Goal: Task Accomplishment & Management: Use online tool/utility

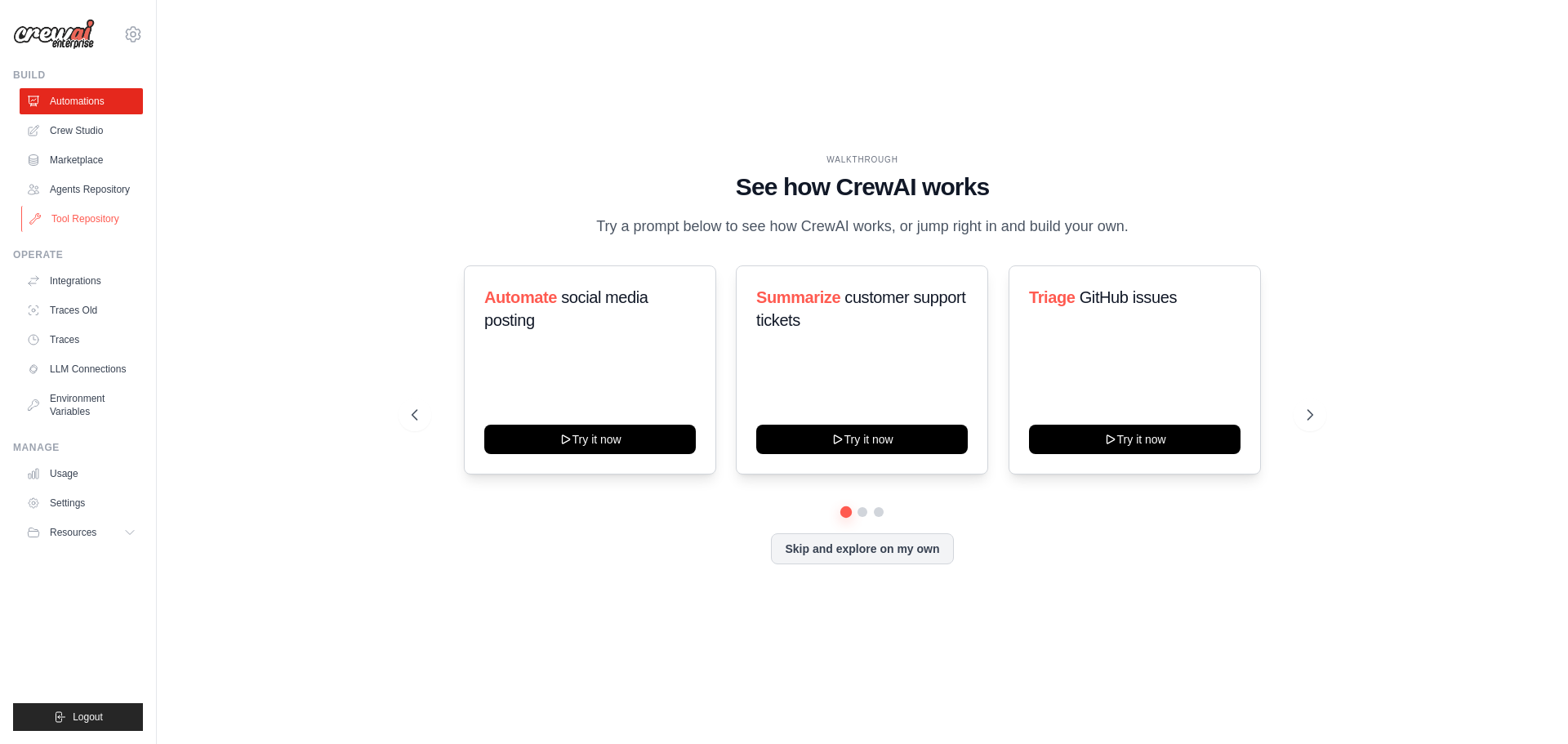
click at [97, 216] on link "Tool Repository" at bounding box center [83, 219] width 124 height 26
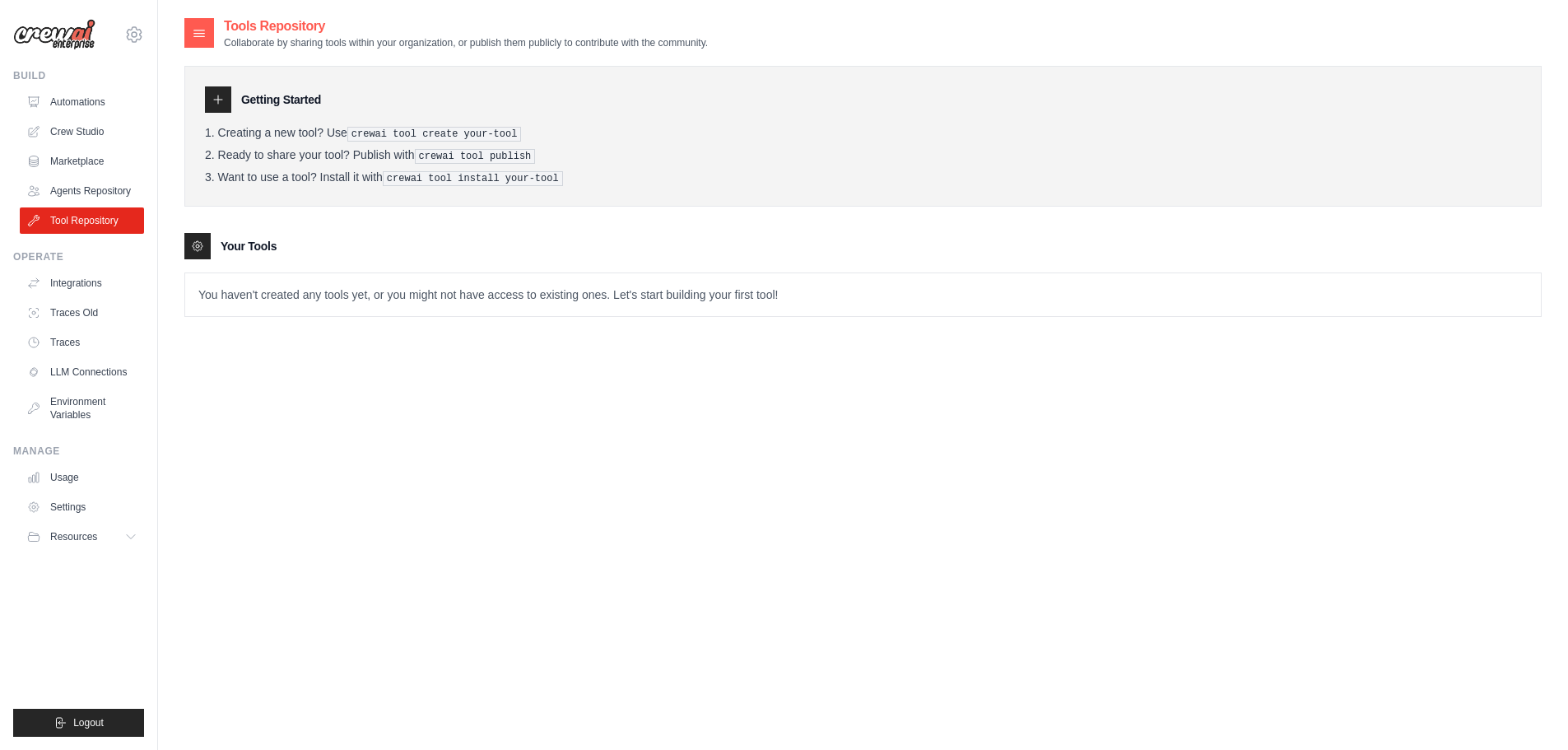
click at [292, 292] on p "You haven't created any tools yet, or you might not have access to existing one…" at bounding box center [863, 295] width 1356 height 43
drag, startPoint x: 303, startPoint y: 296, endPoint x: 857, endPoint y: 312, distance: 554.2
click at [857, 312] on p "You haven't created any tools yet, or you might not have access to existing one…" at bounding box center [863, 295] width 1356 height 43
click at [215, 99] on icon at bounding box center [218, 99] width 8 height 8
click at [226, 95] on div at bounding box center [218, 99] width 26 height 26
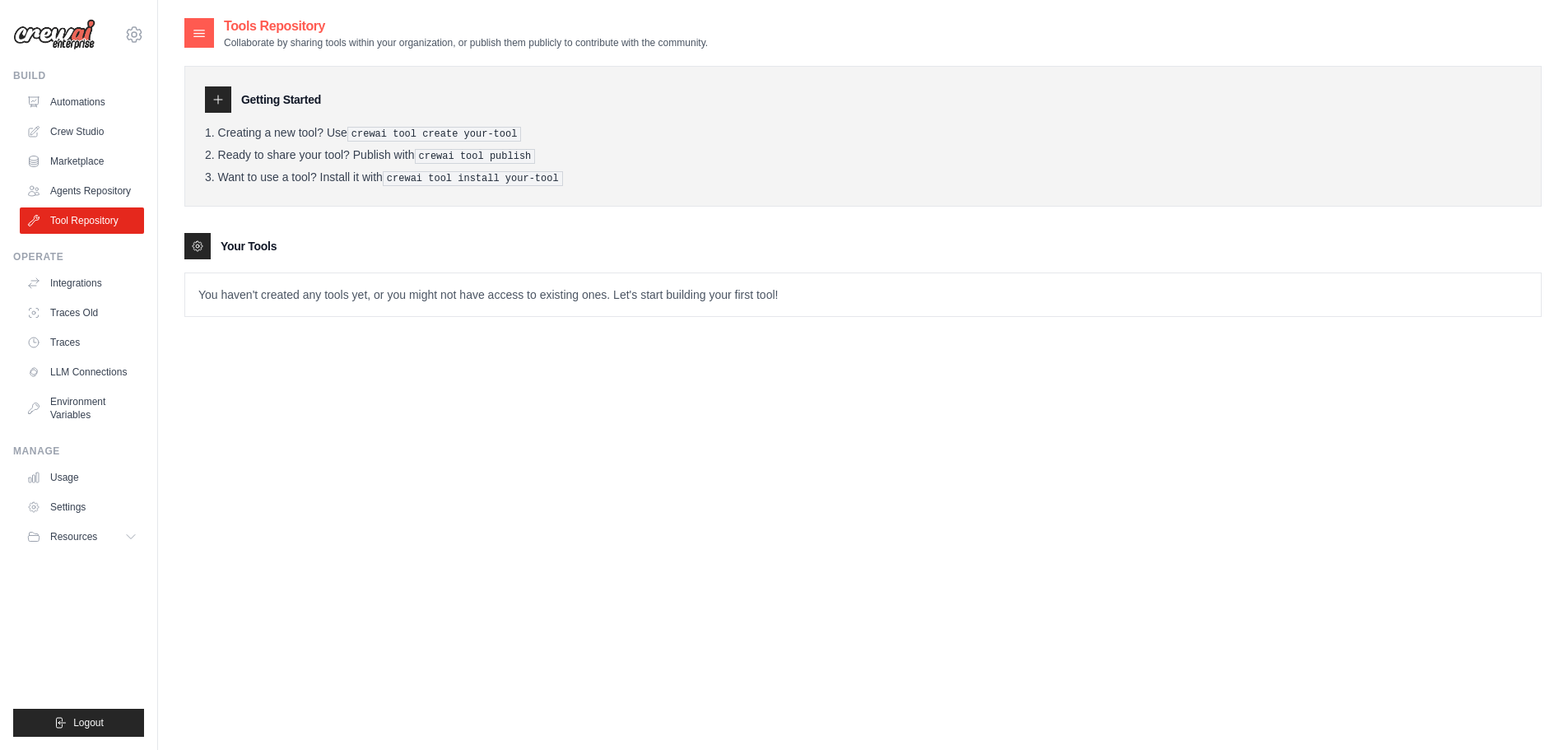
click at [421, 130] on pre "crewai tool create your-tool" at bounding box center [435, 134] width 175 height 15
click at [217, 94] on icon at bounding box center [218, 99] width 13 height 13
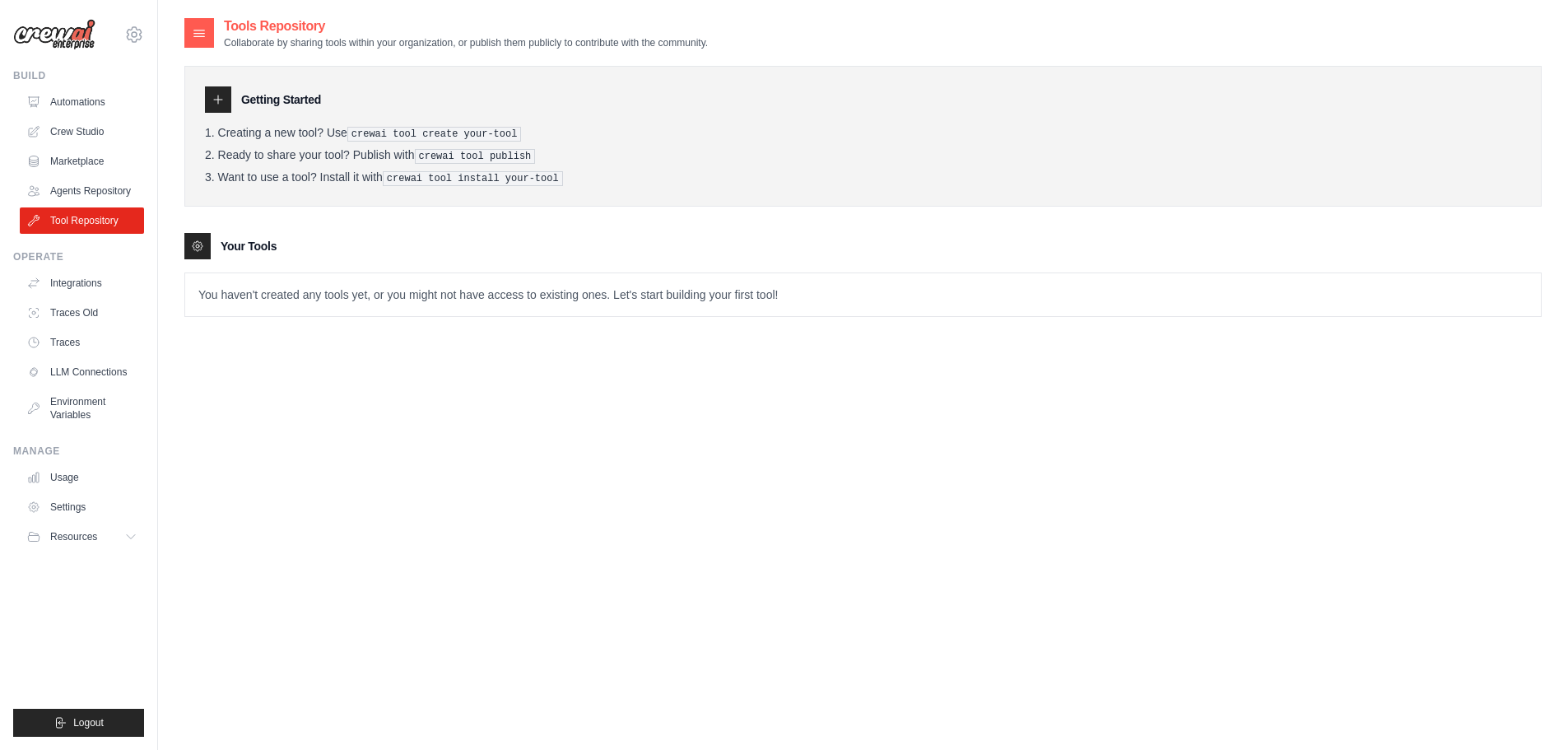
click at [205, 34] on icon at bounding box center [199, 33] width 16 height 16
click at [220, 101] on icon at bounding box center [218, 99] width 13 height 13
click at [193, 234] on div at bounding box center [197, 246] width 26 height 26
click at [61, 526] on button "Resources" at bounding box center [83, 536] width 125 height 26
click at [66, 513] on link "Settings" at bounding box center [83, 506] width 125 height 26
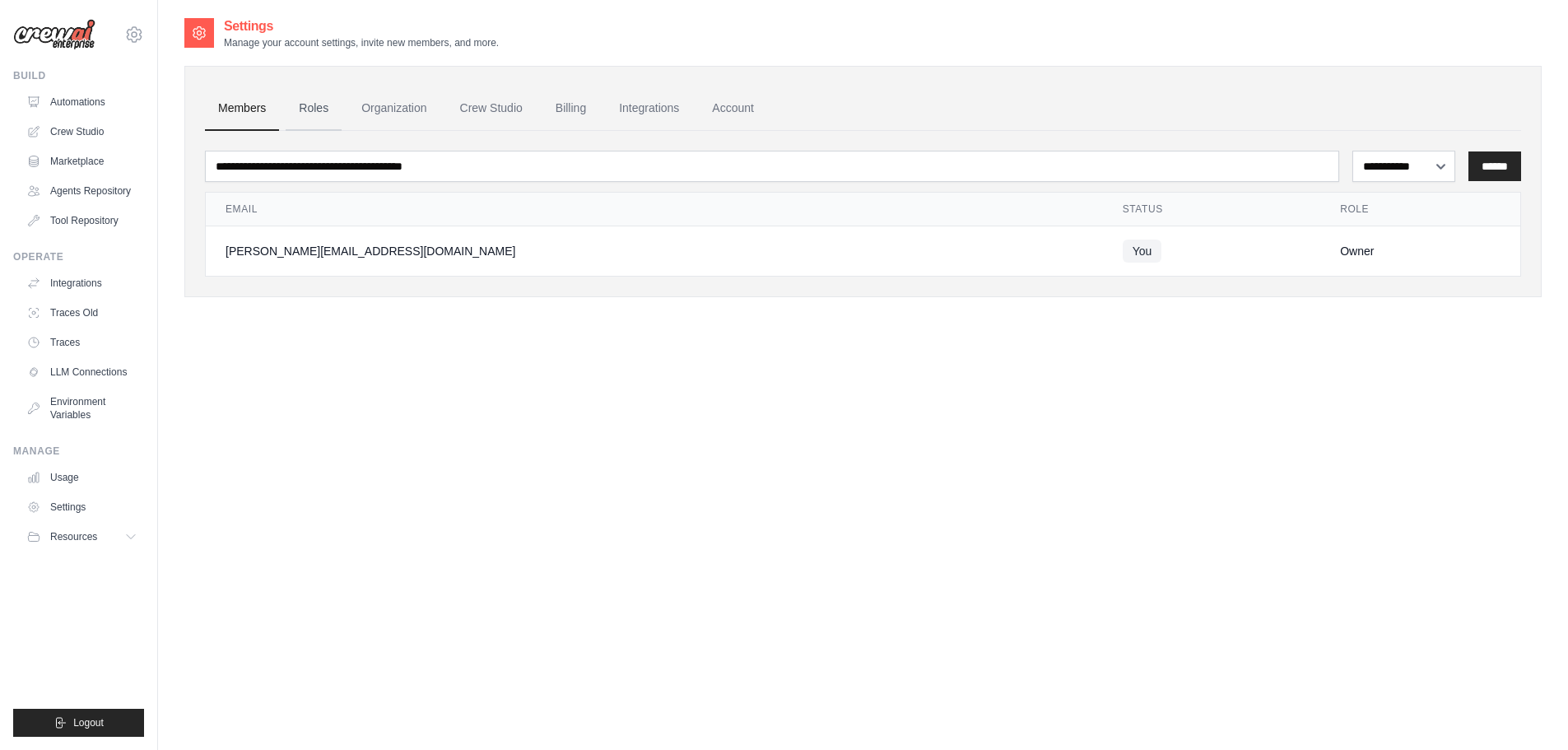
click at [304, 94] on link "Roles" at bounding box center [314, 108] width 56 height 45
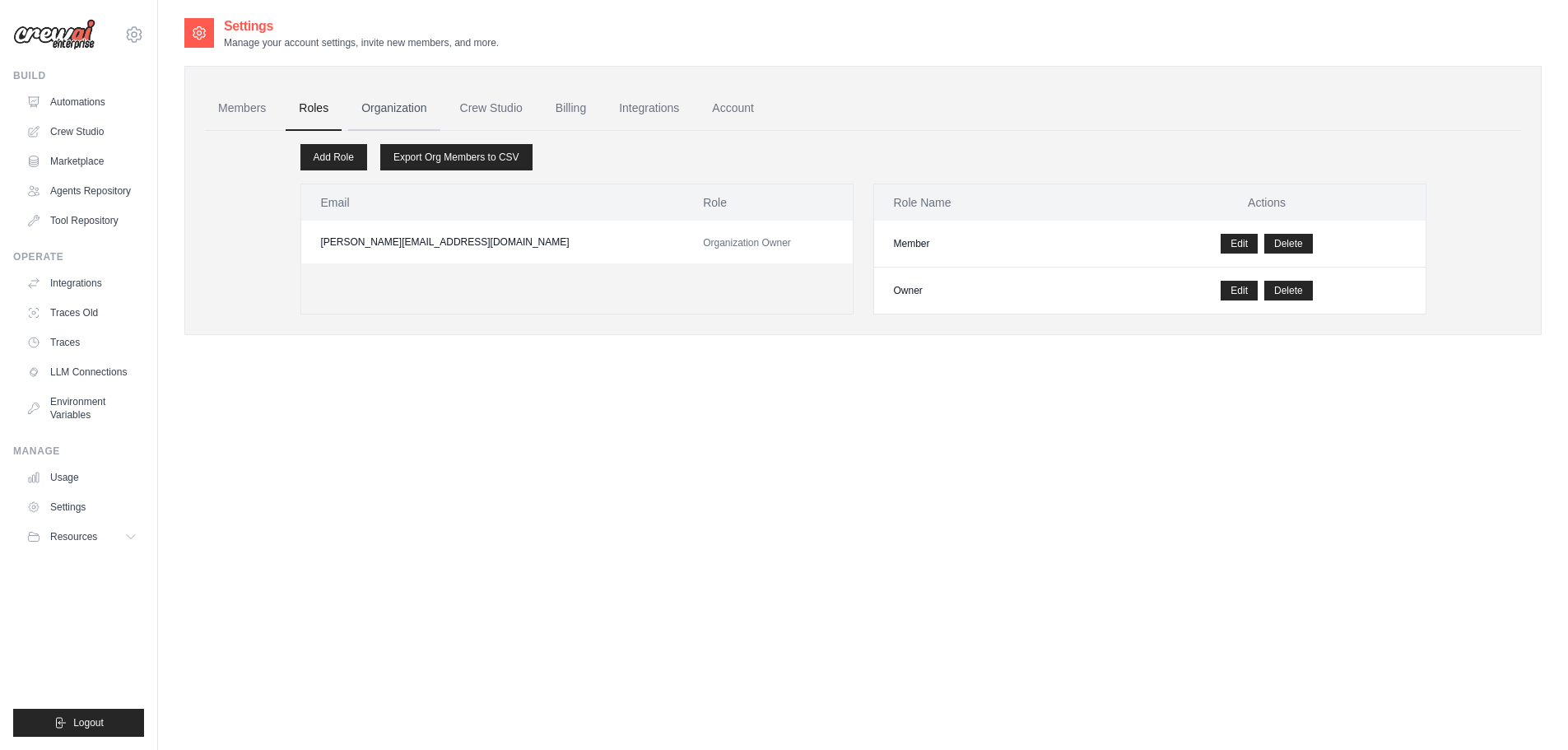
click at [391, 103] on link "Organization" at bounding box center [394, 108] width 91 height 45
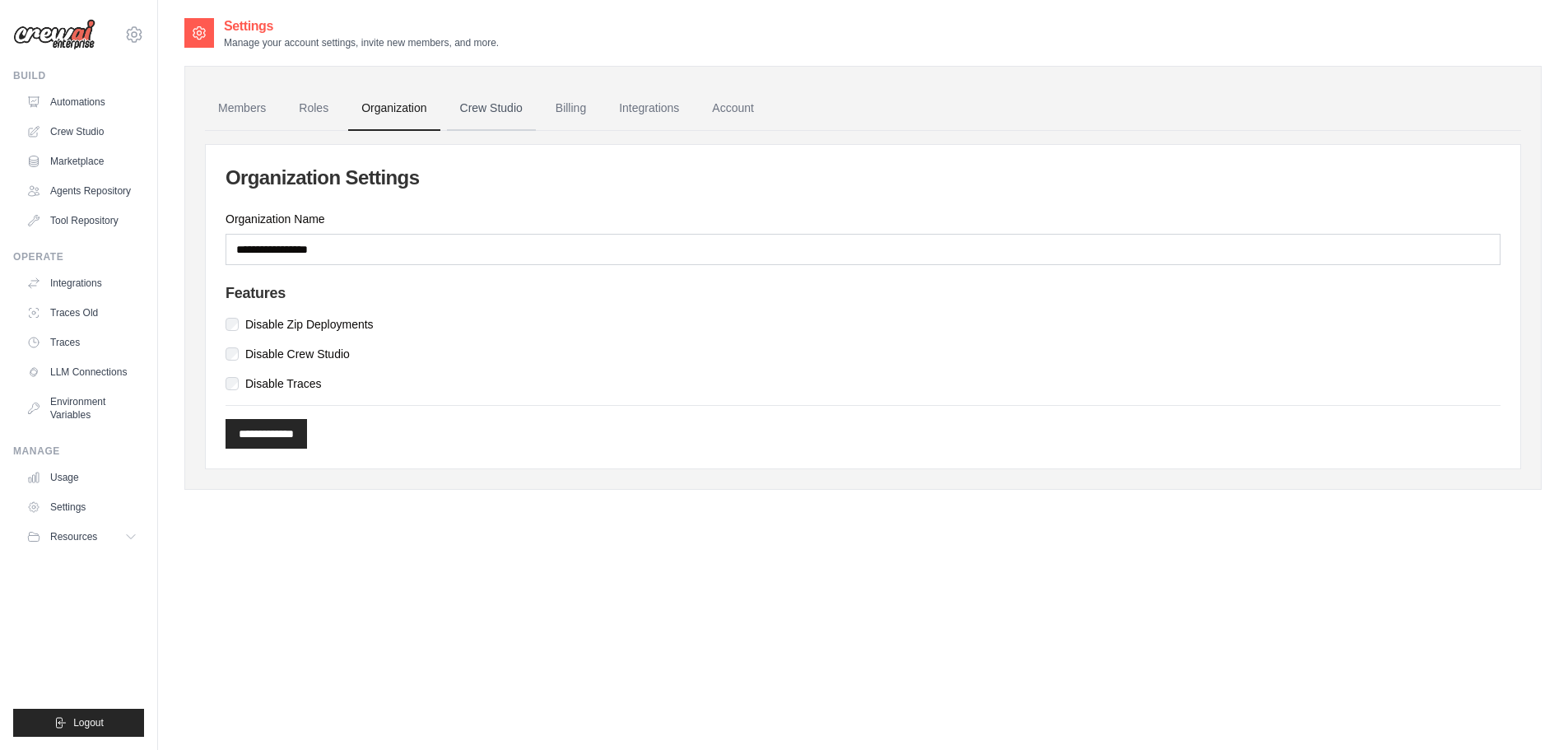
click at [496, 109] on link "Crew Studio" at bounding box center [491, 108] width 89 height 45
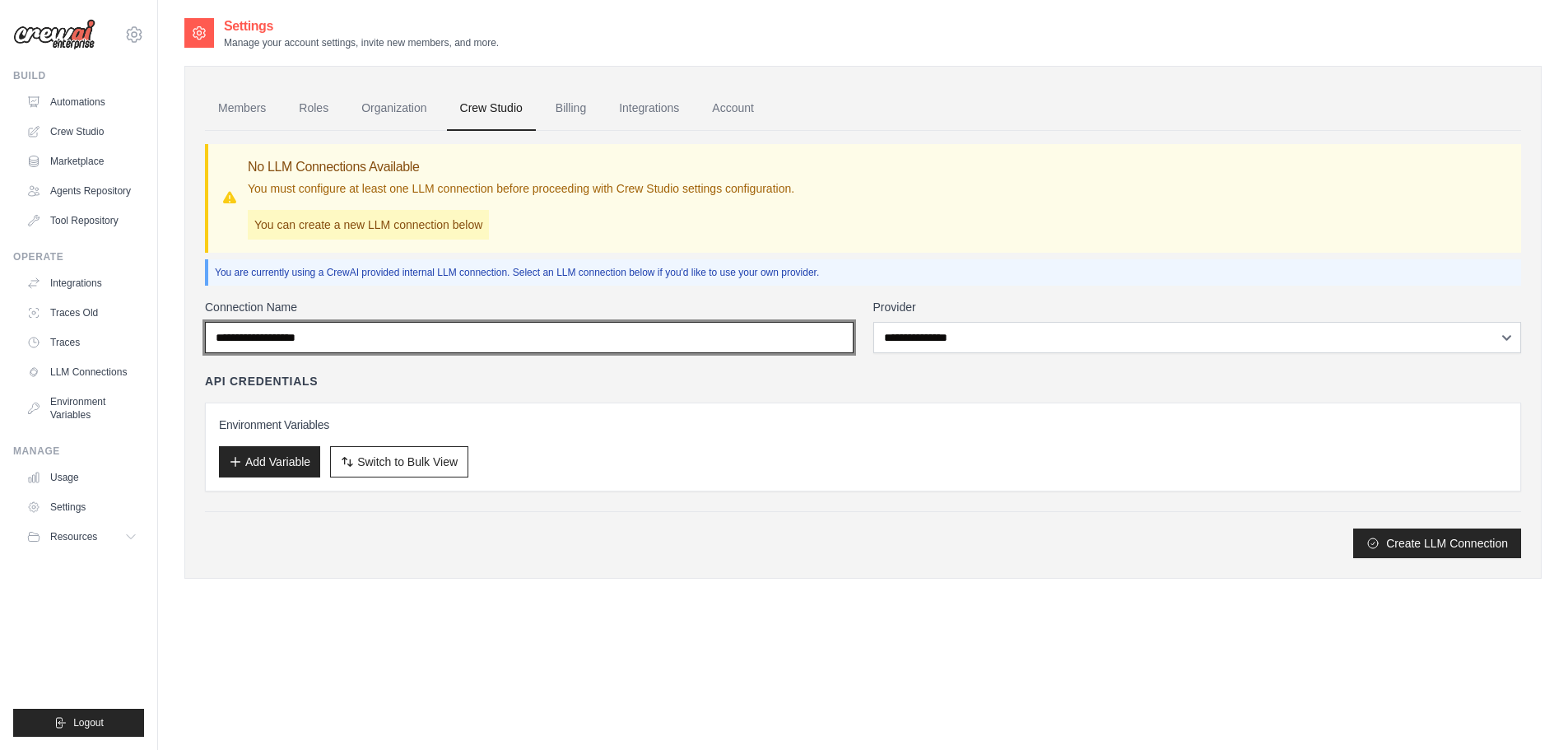
click at [712, 335] on input "Connection Name" at bounding box center [530, 337] width 649 height 31
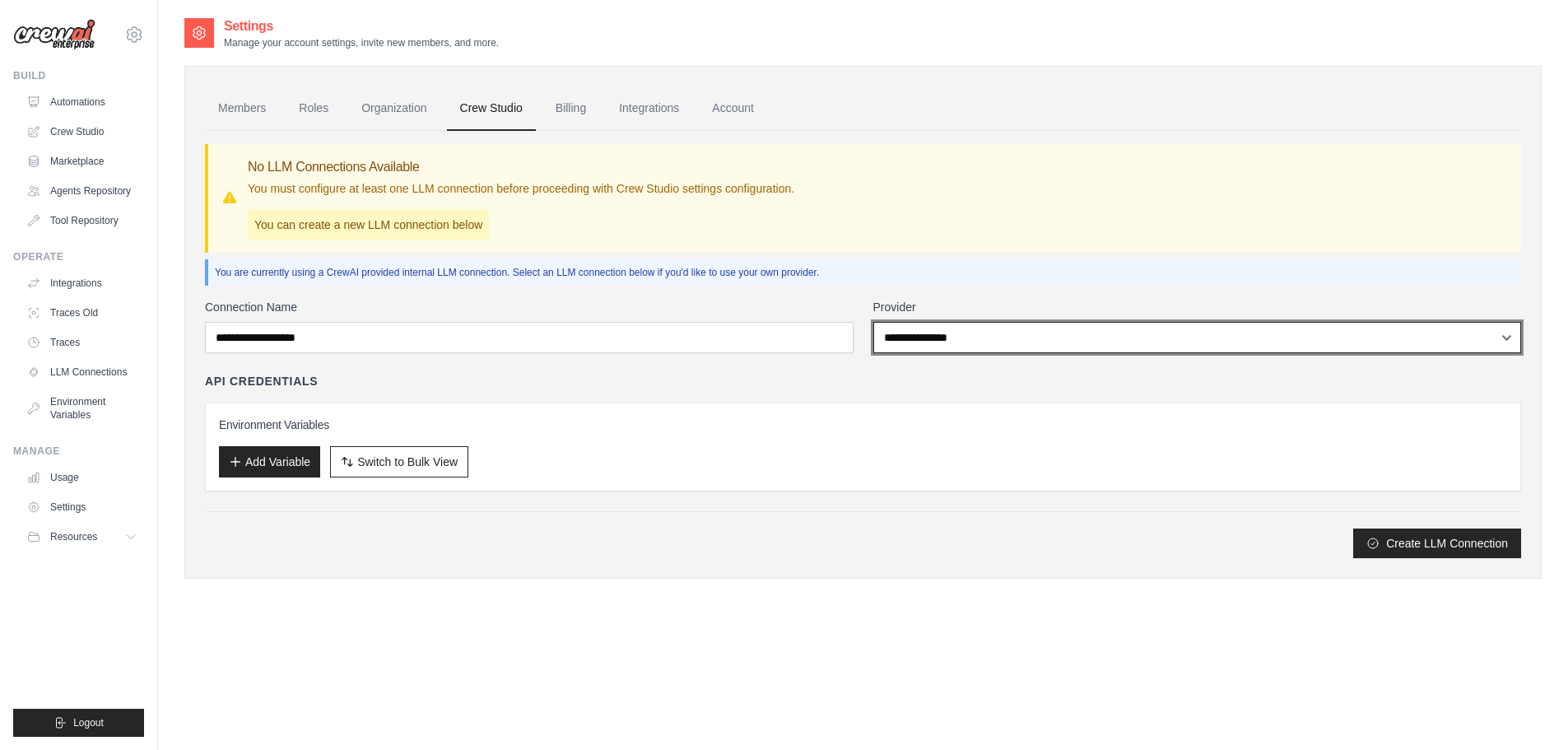
click at [1040, 348] on select "**********" at bounding box center [1198, 337] width 649 height 31
select select "******"
click at [874, 322] on select "**********" at bounding box center [1198, 337] width 649 height 31
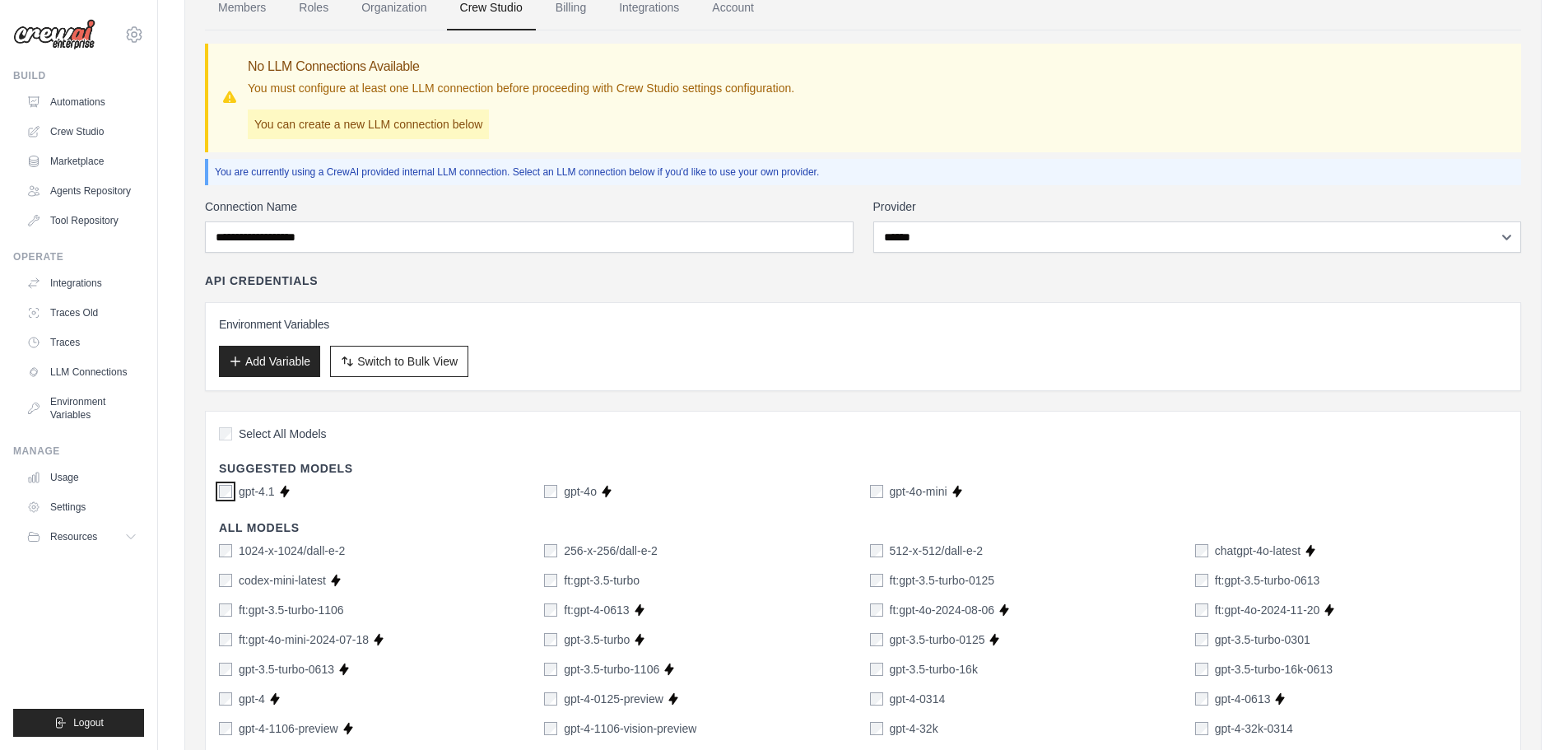
scroll to position [82, 0]
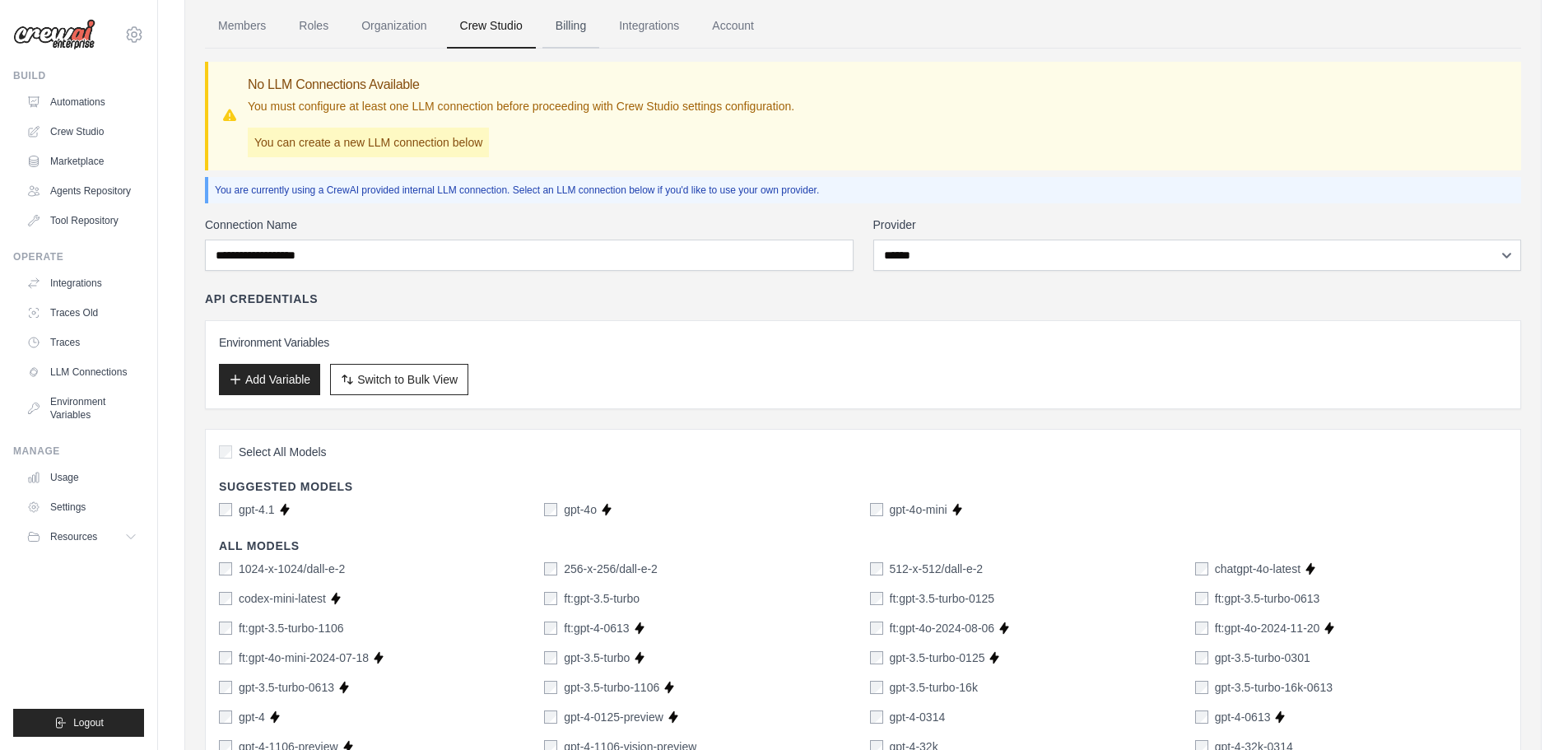
click at [573, 36] on link "Billing" at bounding box center [571, 27] width 56 height 45
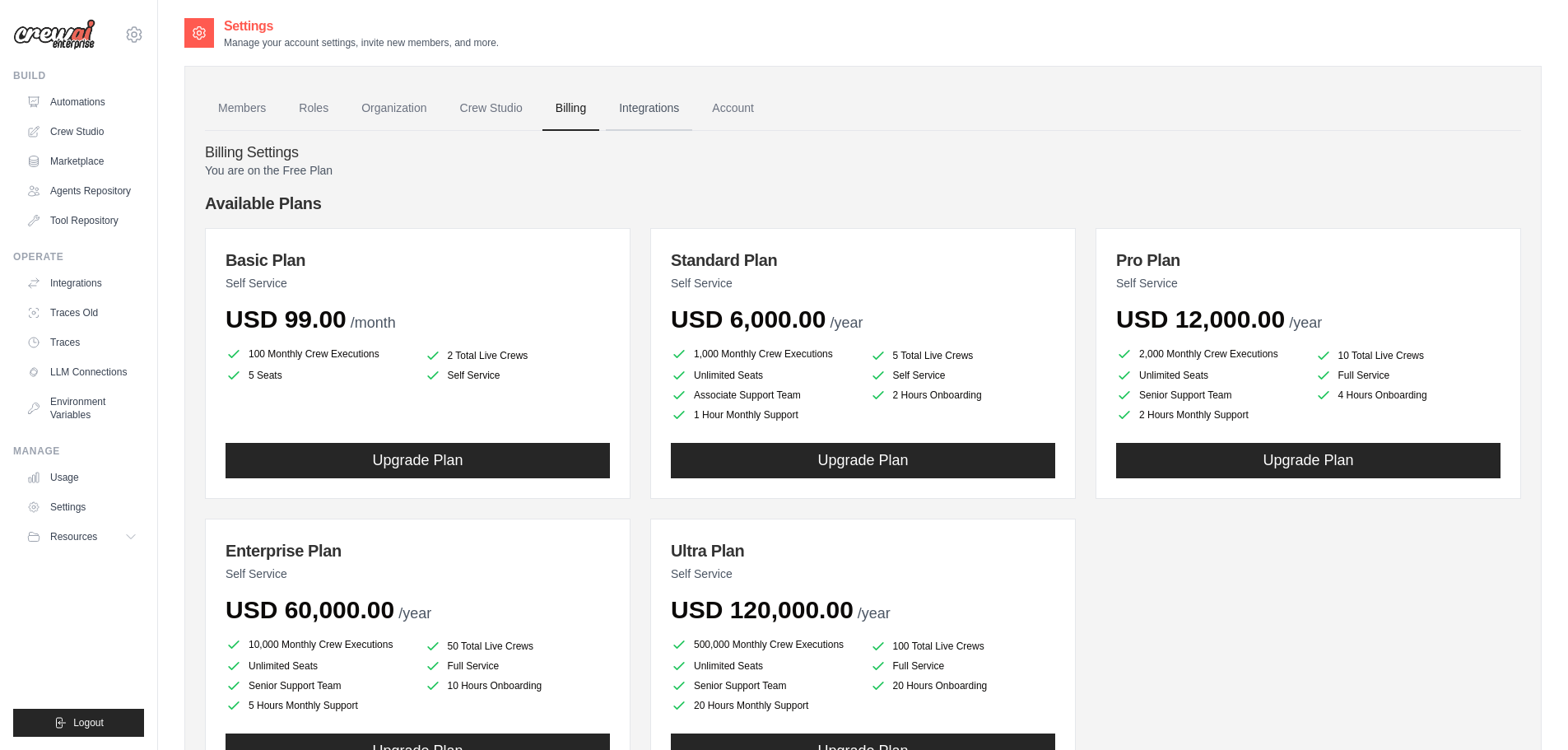
click at [685, 107] on link "Integrations" at bounding box center [649, 108] width 86 height 45
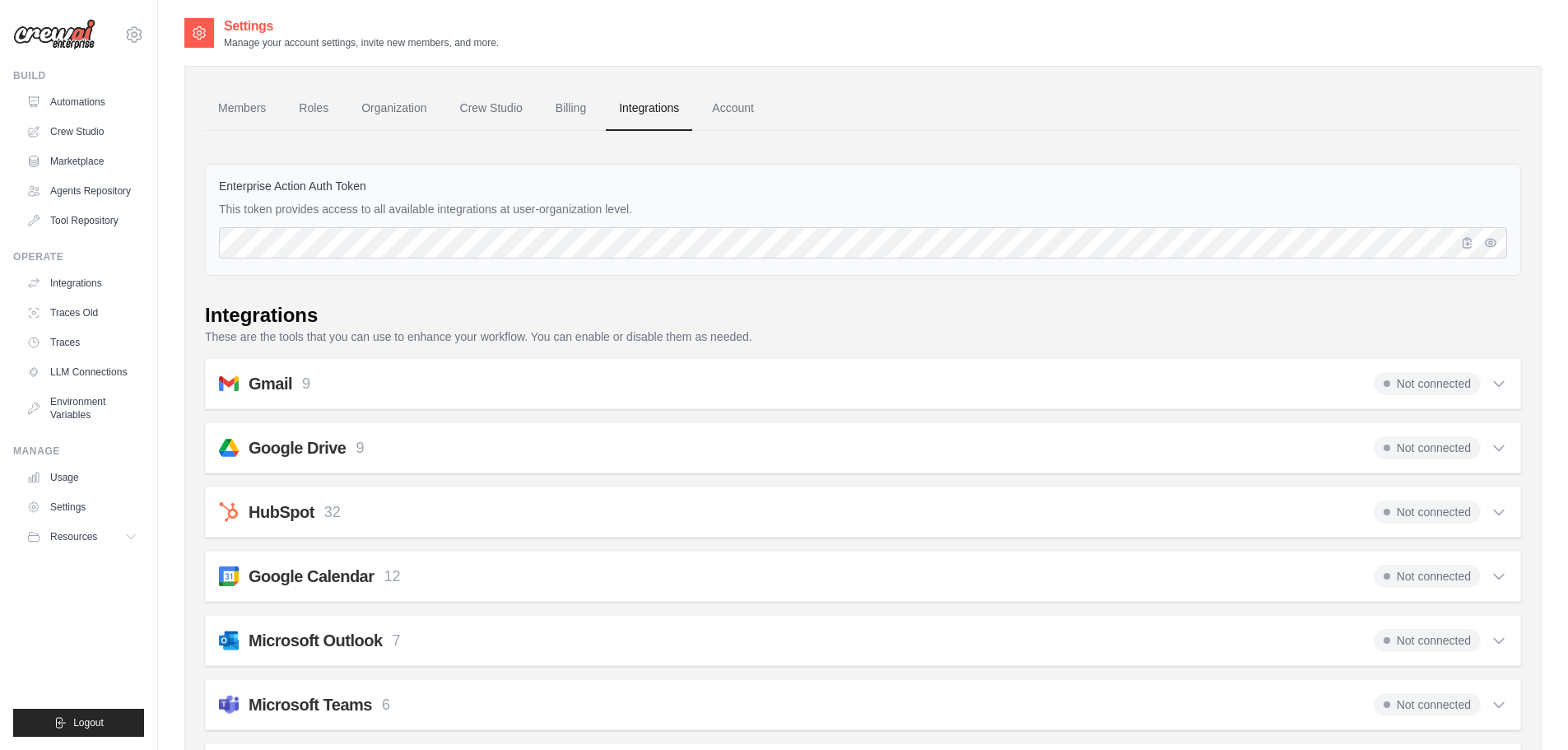
click at [1445, 383] on span "Not connected" at bounding box center [1427, 384] width 107 height 23
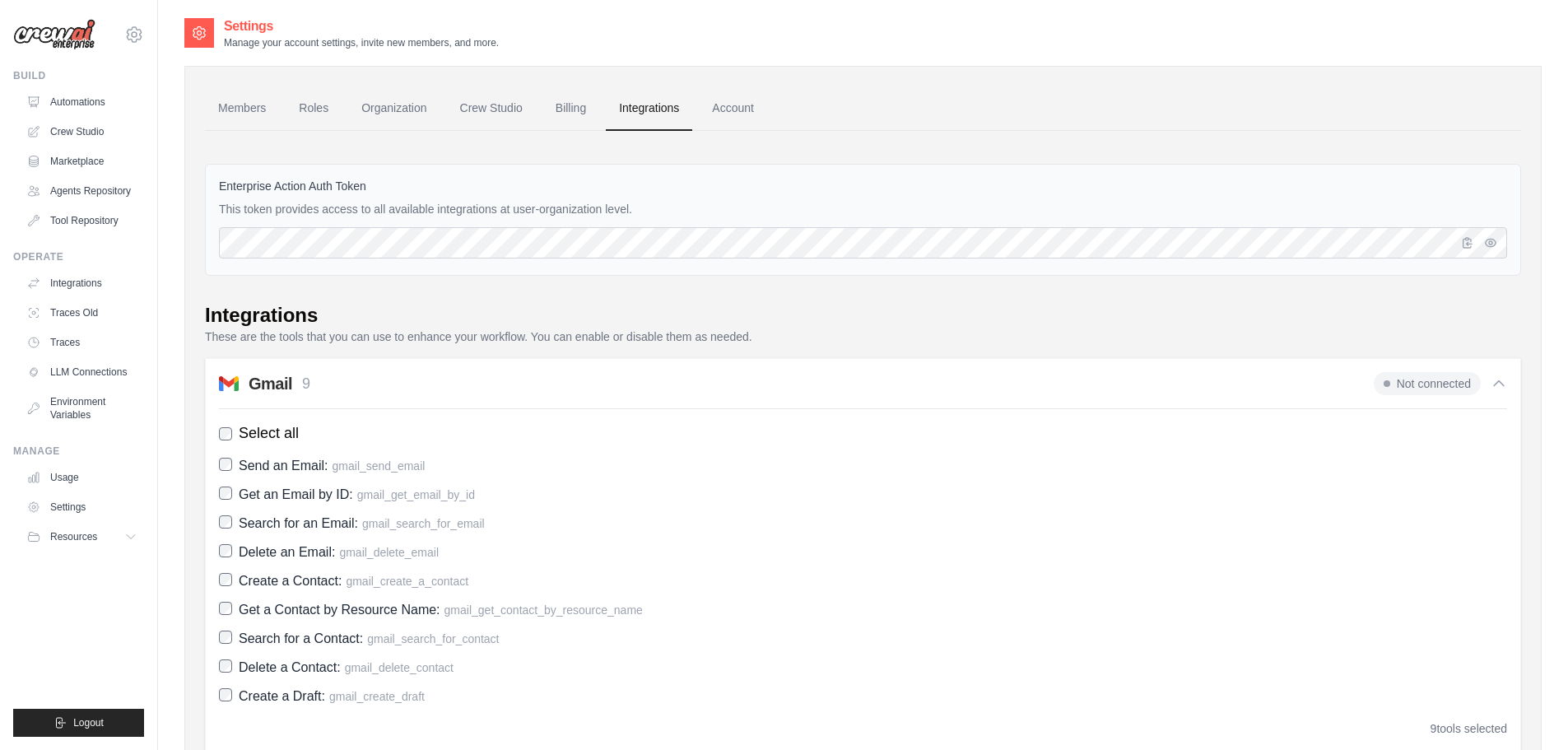
click at [1434, 384] on span "Not connected" at bounding box center [1427, 384] width 107 height 23
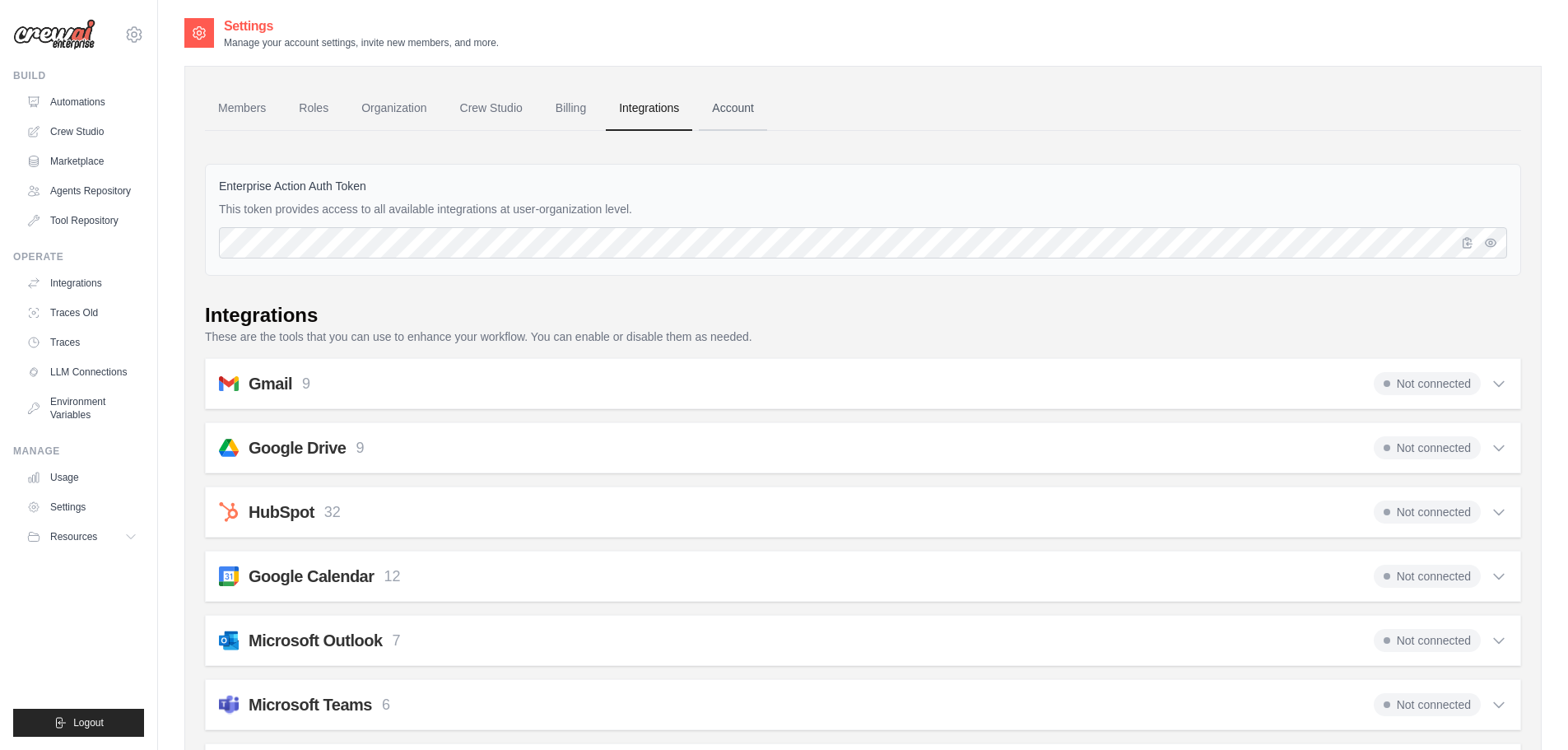
click at [765, 110] on link "Account" at bounding box center [733, 108] width 68 height 45
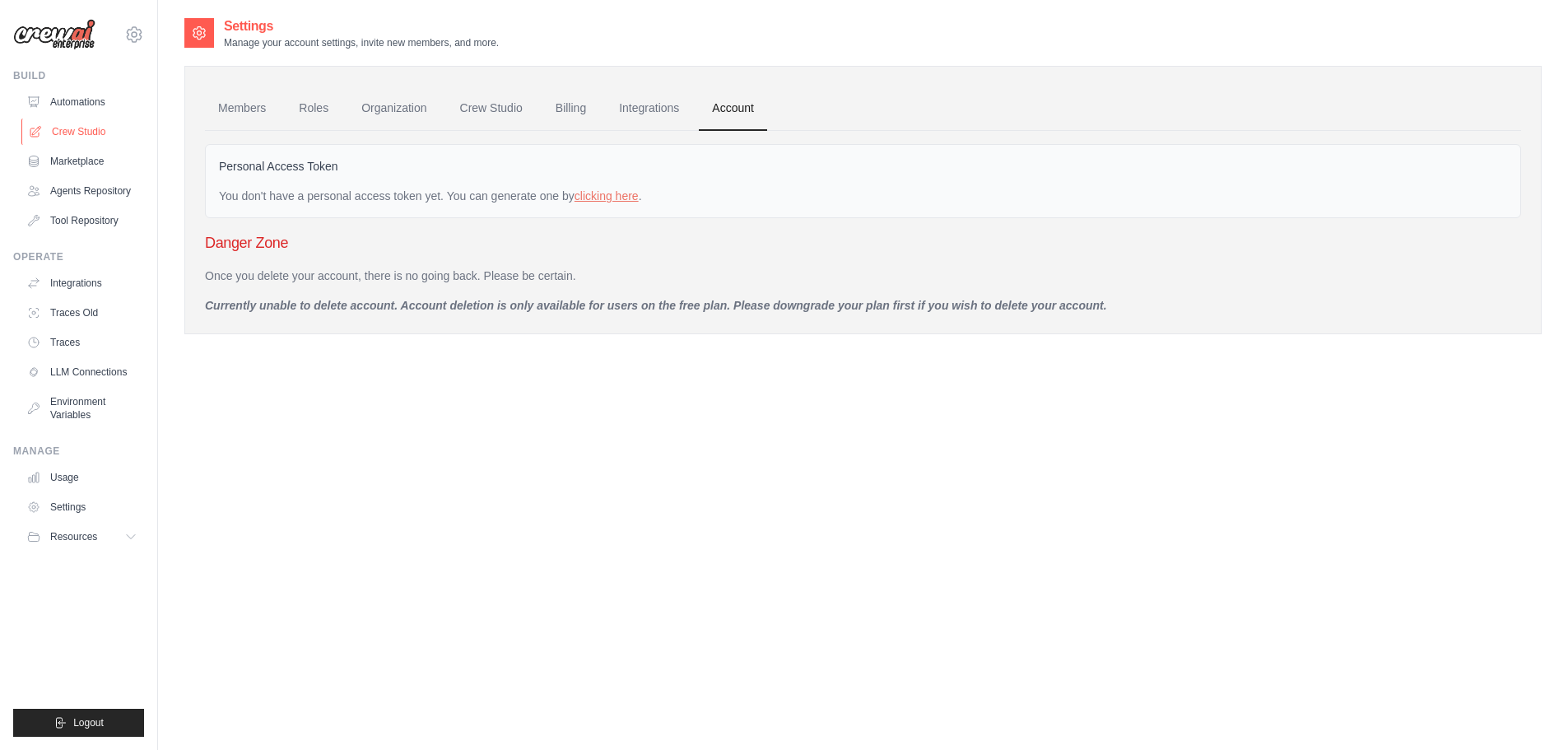
click at [72, 121] on link "Crew Studio" at bounding box center [83, 131] width 125 height 26
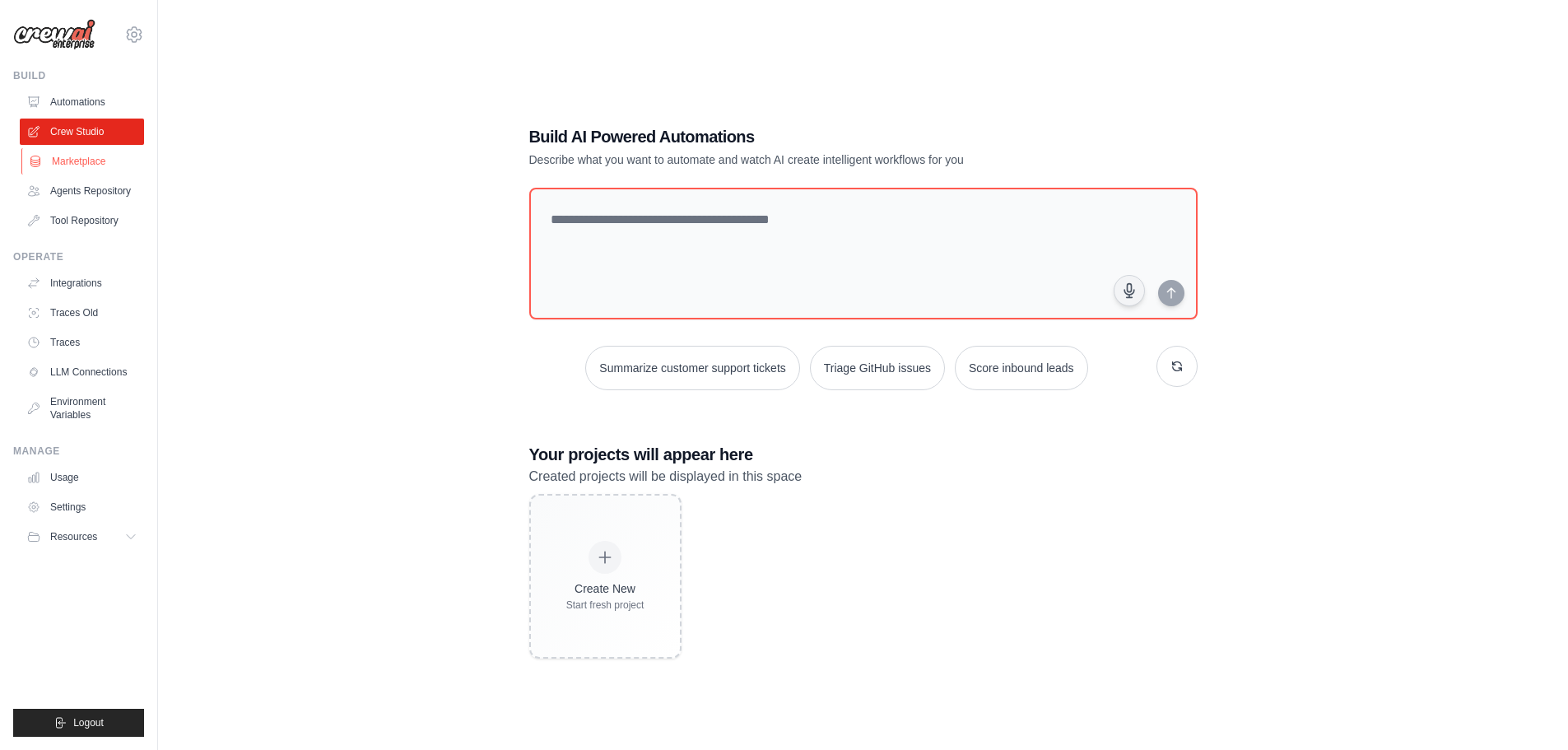
click at [56, 158] on link "Marketplace" at bounding box center [83, 160] width 125 height 26
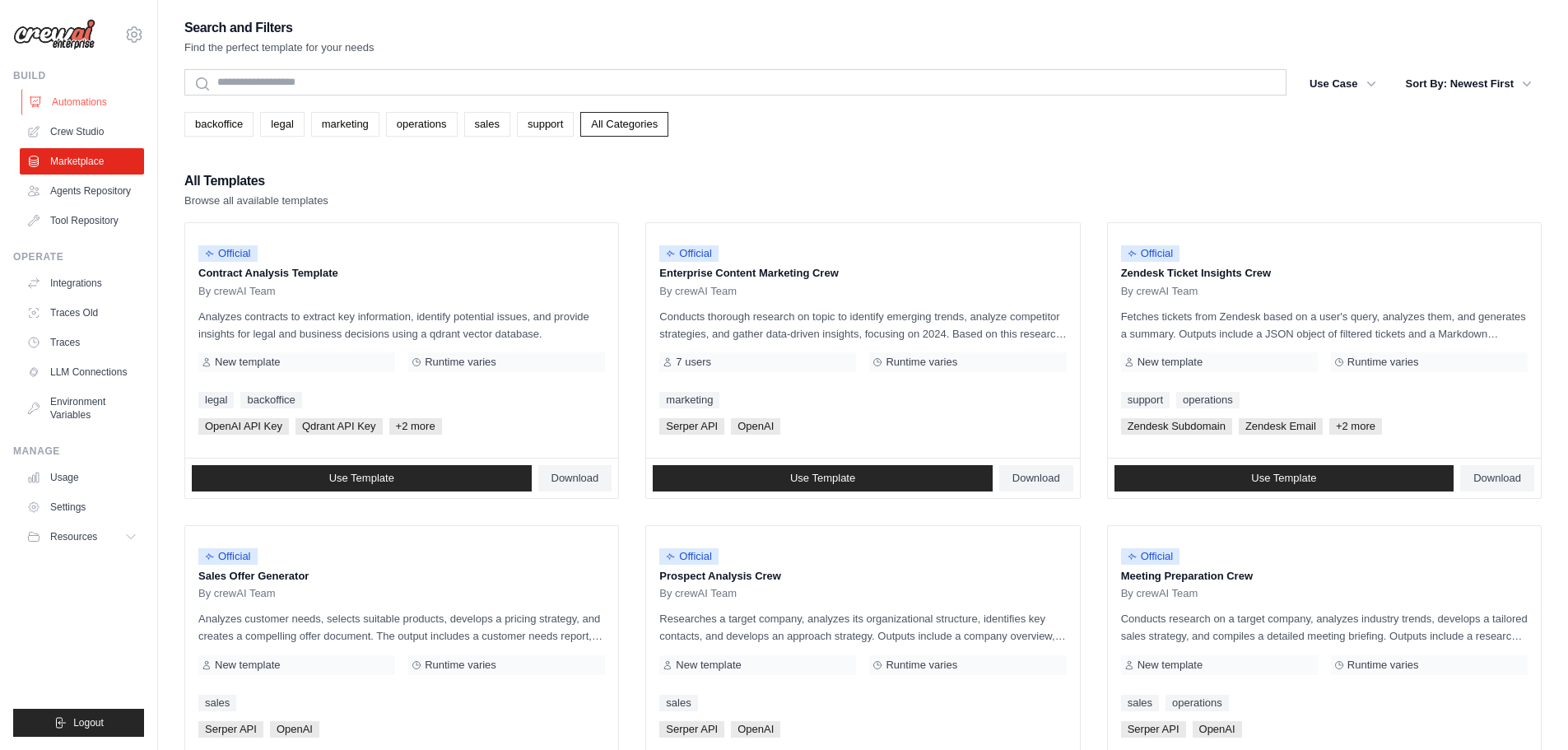
click at [105, 111] on link "Automations" at bounding box center [83, 101] width 125 height 26
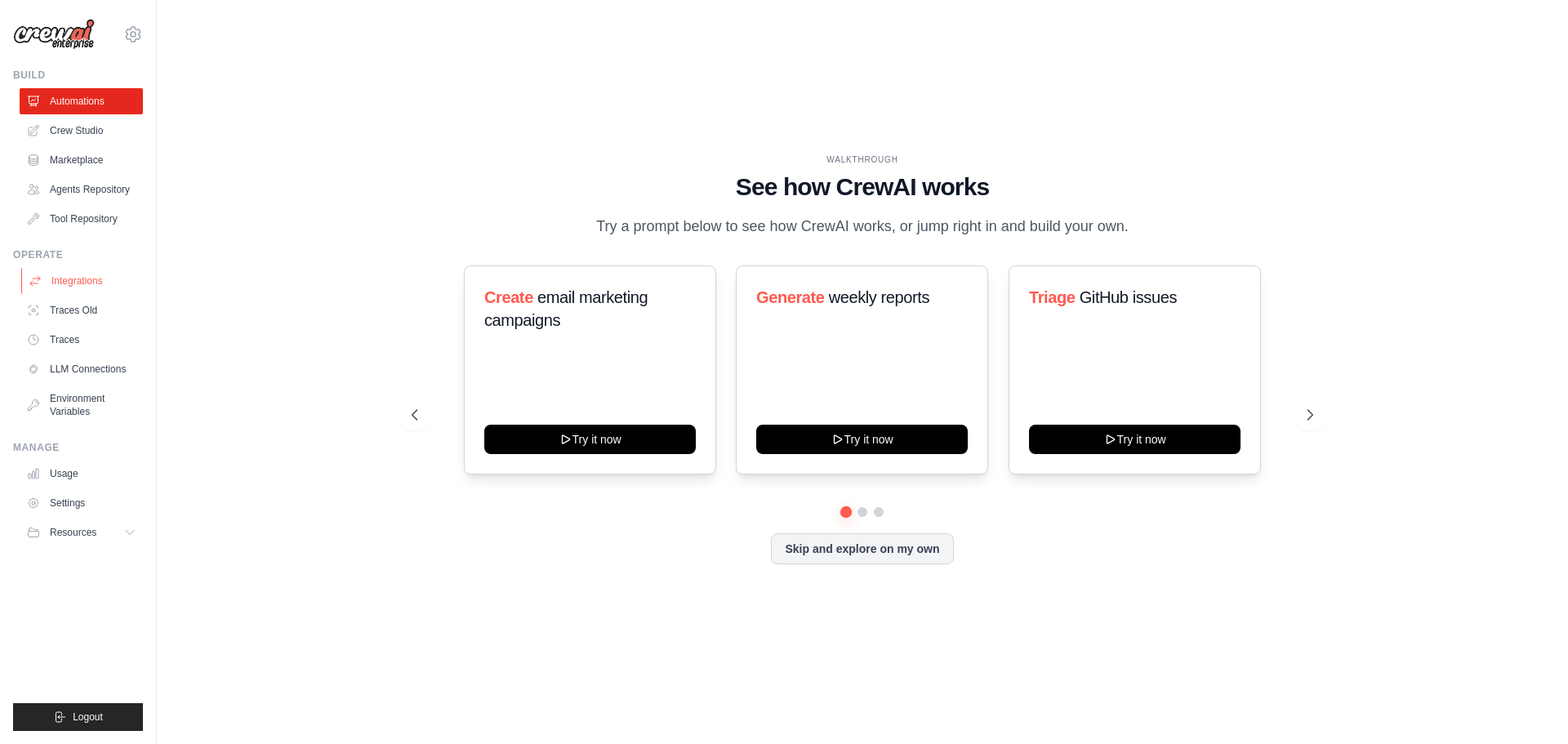
click at [76, 280] on link "Integrations" at bounding box center [83, 280] width 124 height 26
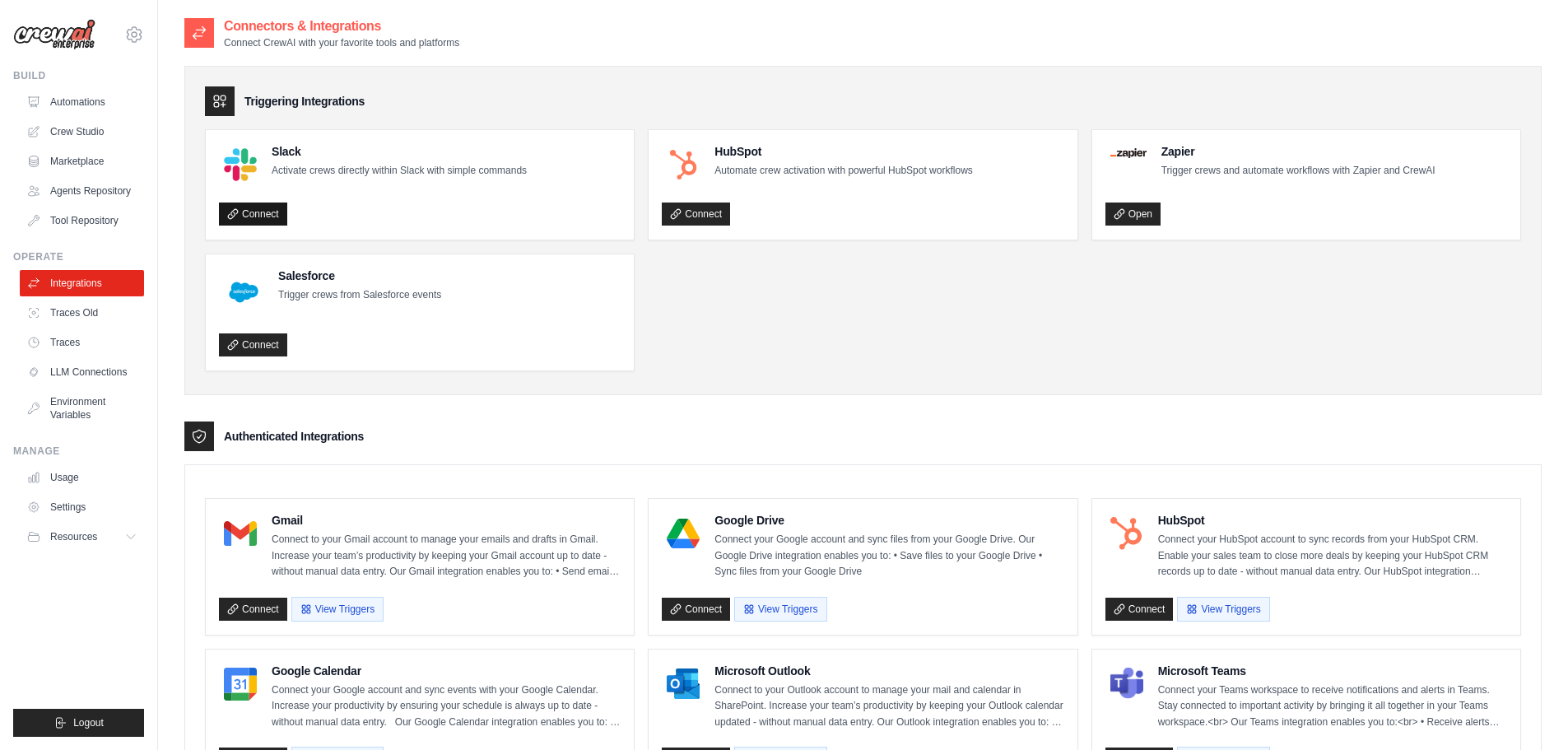
click at [275, 206] on link "Connect" at bounding box center [253, 214] width 68 height 23
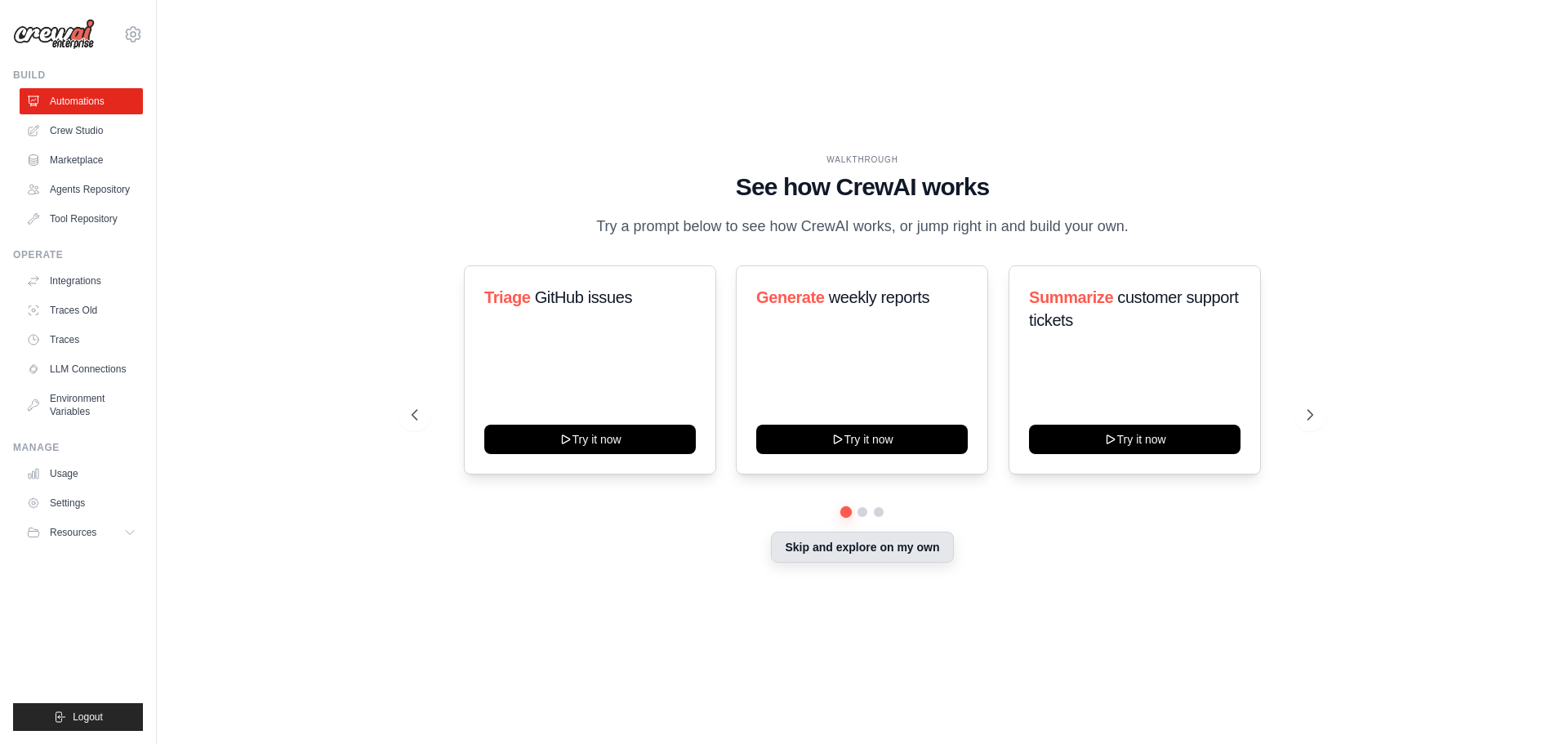
click at [824, 563] on button "Skip and explore on my own" at bounding box center [861, 547] width 182 height 31
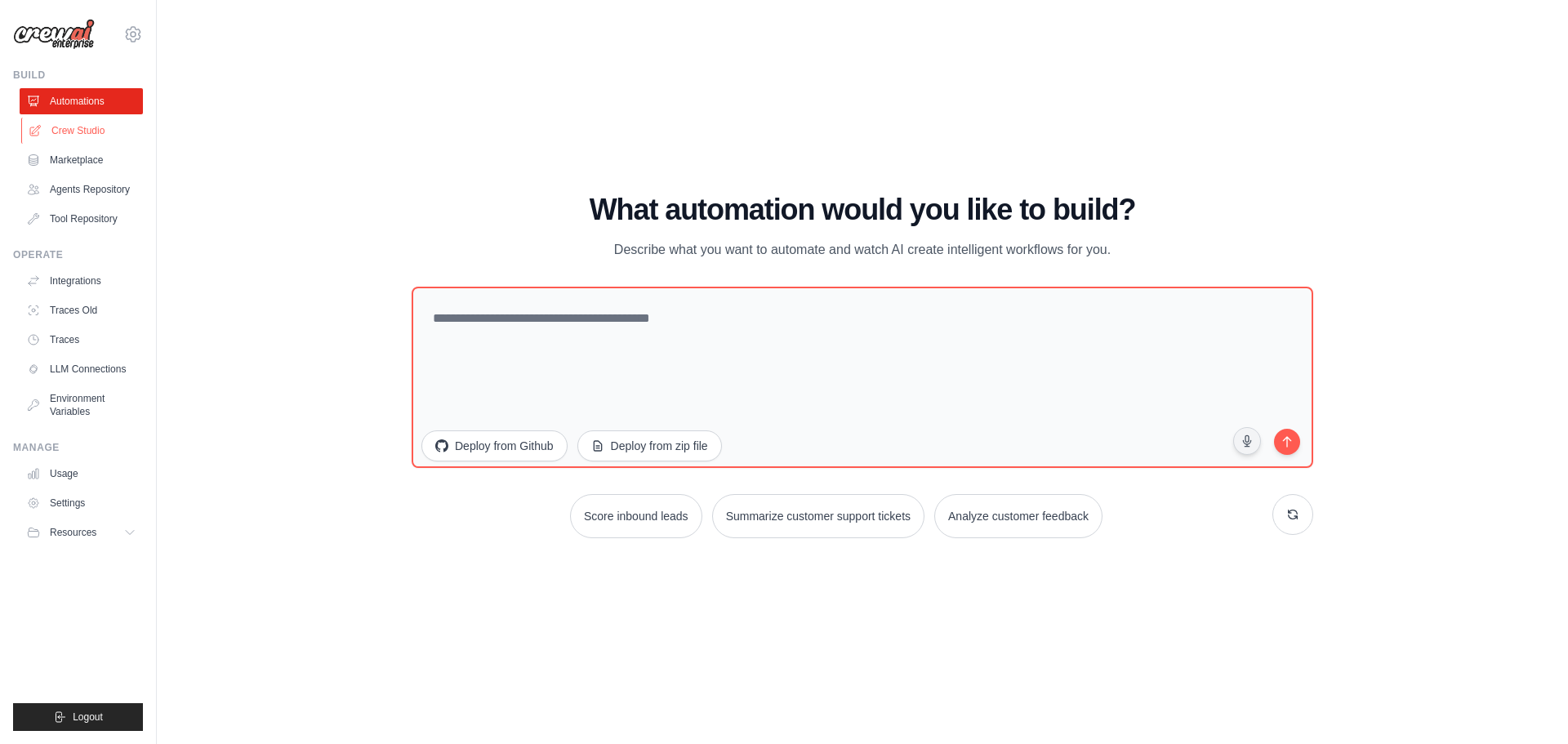
click at [60, 134] on link "Crew Studio" at bounding box center [83, 130] width 124 height 26
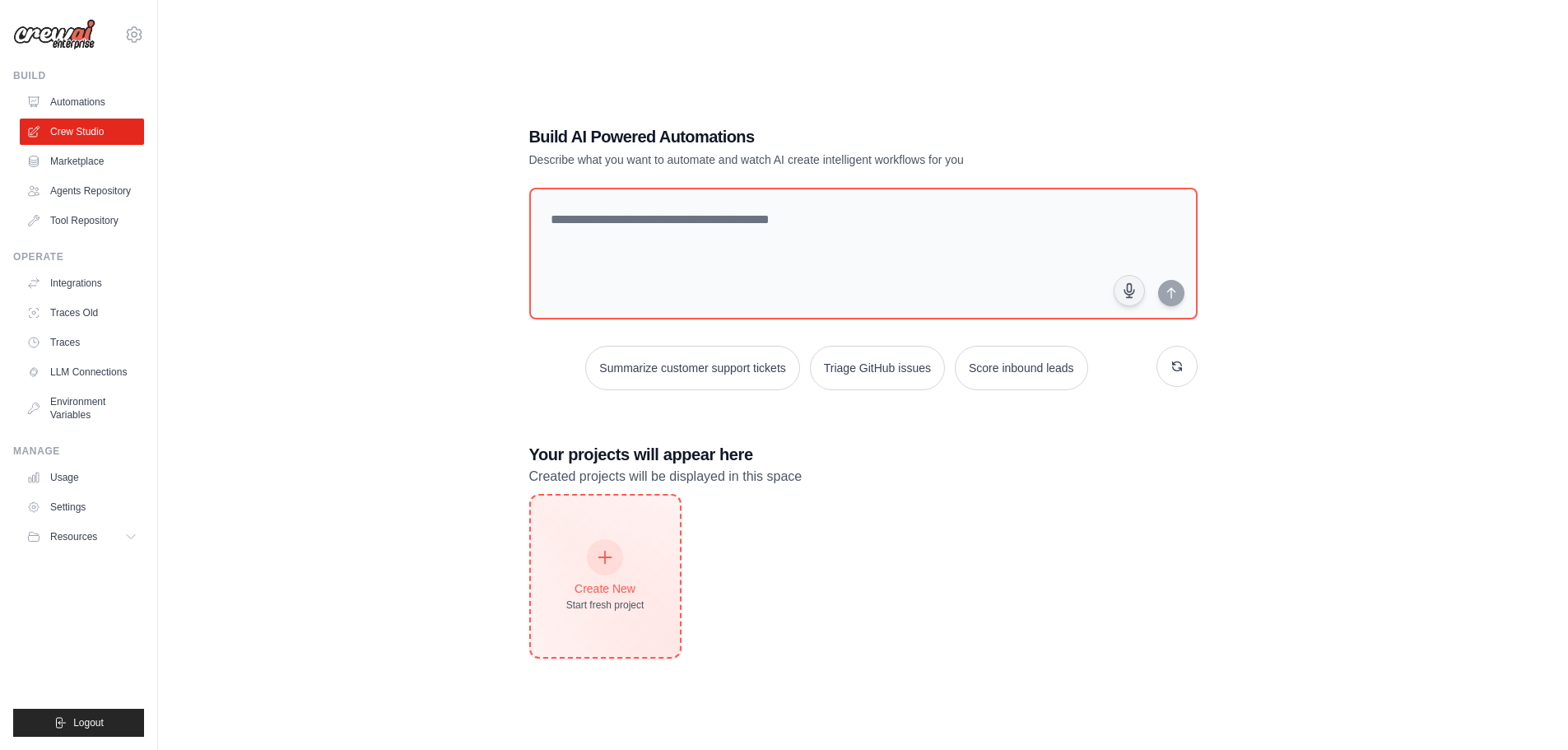
click at [616, 529] on div "Create New Start fresh project" at bounding box center [606, 576] width 149 height 161
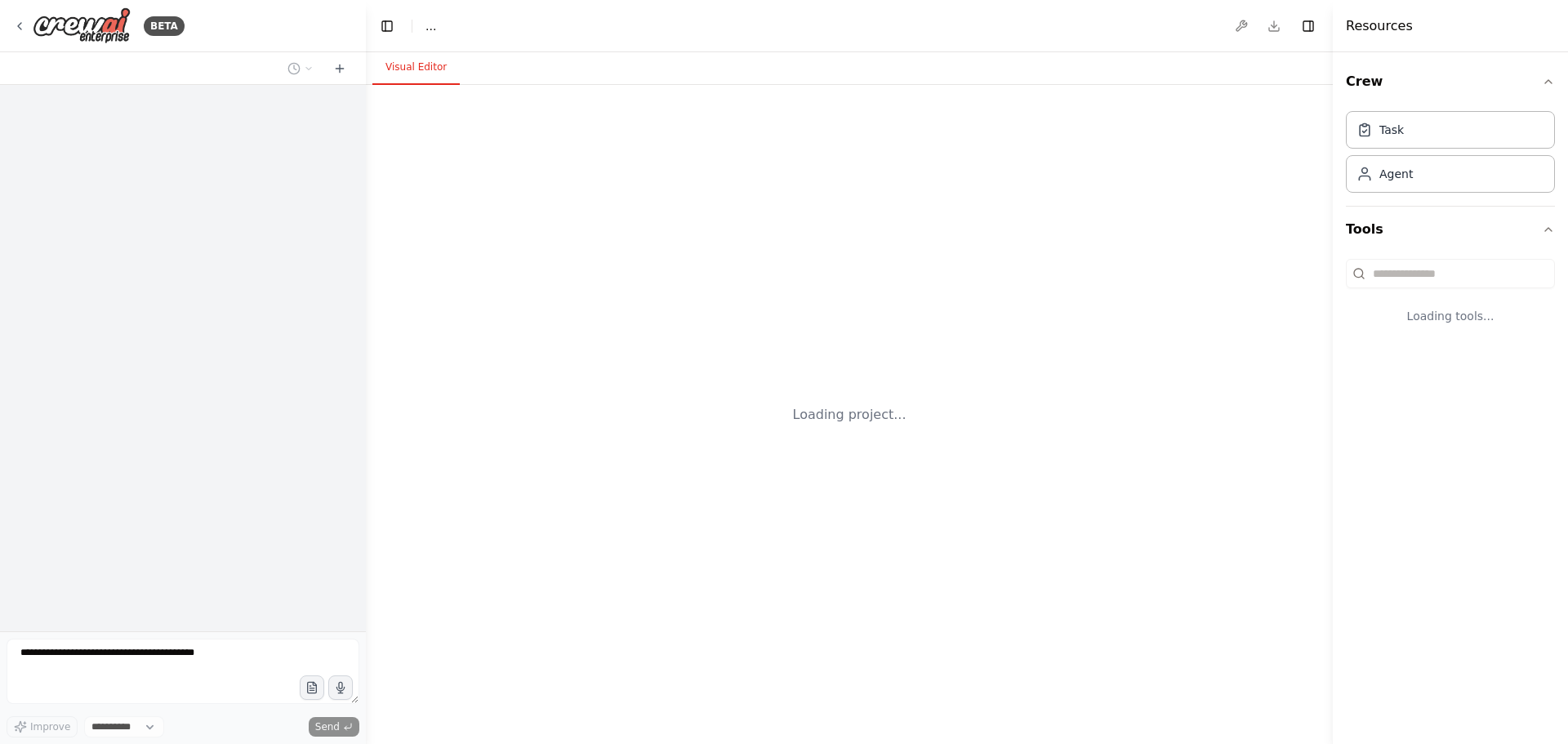
select select "****"
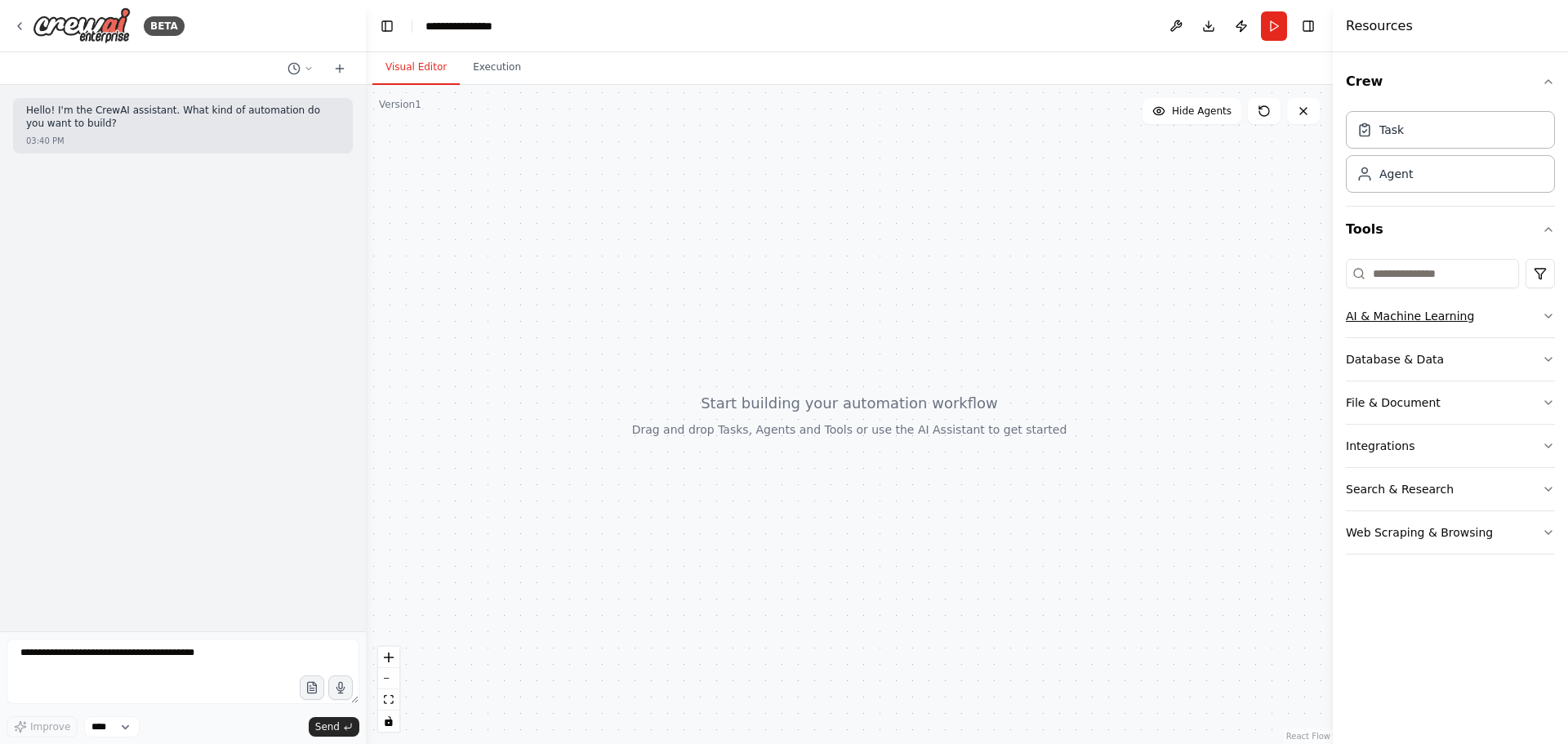
click at [1432, 318] on div "AI & Machine Learning" at bounding box center [1410, 316] width 128 height 16
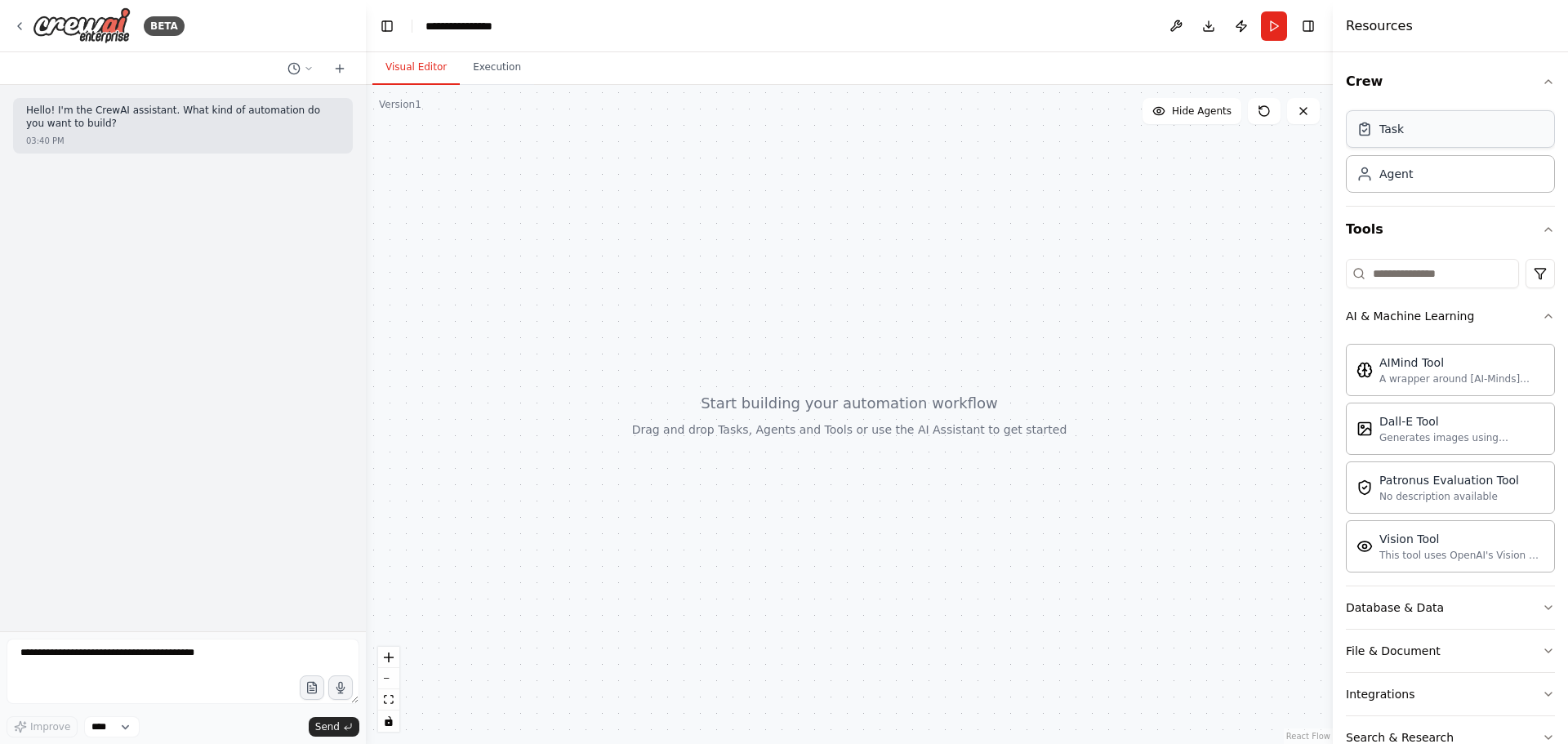
click at [1460, 136] on div "Task" at bounding box center [1450, 129] width 209 height 37
click at [1452, 140] on div "Task" at bounding box center [1450, 129] width 209 height 37
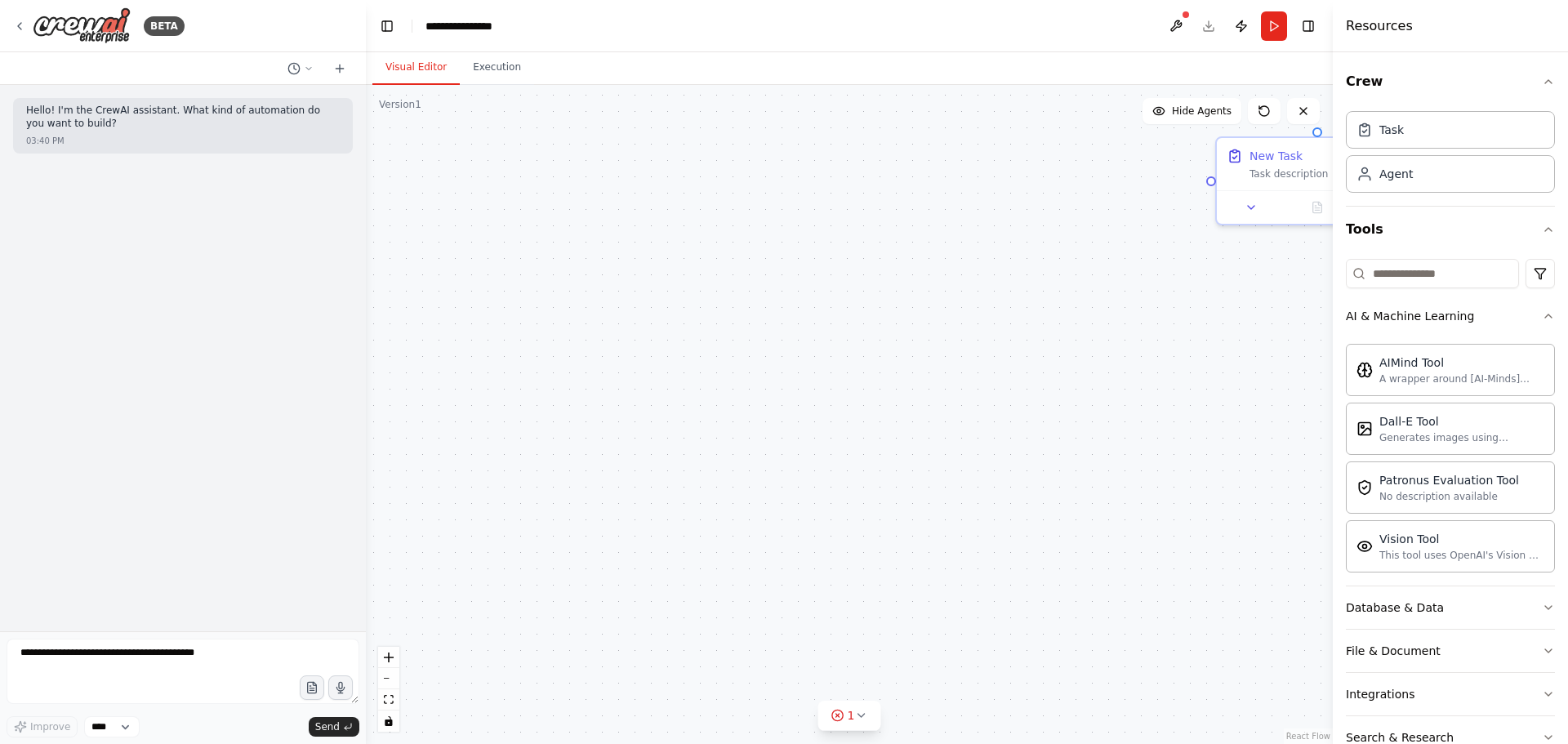
drag, startPoint x: 1118, startPoint y: 146, endPoint x: 991, endPoint y: 148, distance: 127.0
click at [1056, 146] on div "New Task Task description" at bounding box center [850, 415] width 967 height 660
drag, startPoint x: 991, startPoint y: 148, endPoint x: 886, endPoint y: 167, distance: 106.7
click at [911, 165] on div "New Task Task description" at bounding box center [850, 415] width 967 height 660
drag, startPoint x: 680, startPoint y: 173, endPoint x: 668, endPoint y: 173, distance: 12.0
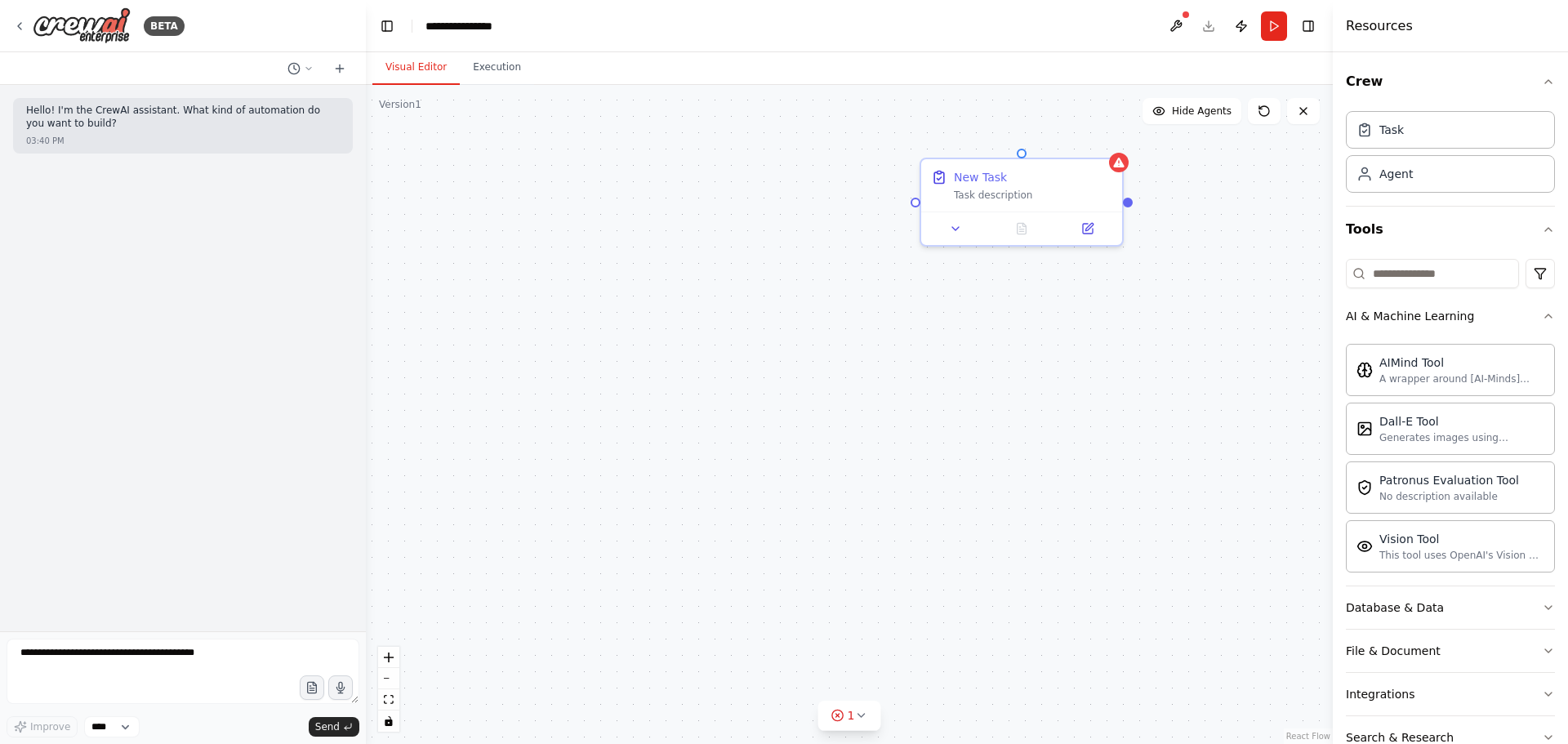
click at [668, 173] on div "New Task Task description" at bounding box center [850, 415] width 967 height 660
click at [1449, 180] on div "Agent" at bounding box center [1450, 173] width 209 height 37
drag, startPoint x: 1180, startPoint y: 196, endPoint x: 870, endPoint y: 206, distance: 310.2
click at [892, 206] on div "New Task Task description" at bounding box center [850, 415] width 967 height 660
drag, startPoint x: 851, startPoint y: 207, endPoint x: 826, endPoint y: 208, distance: 25.0
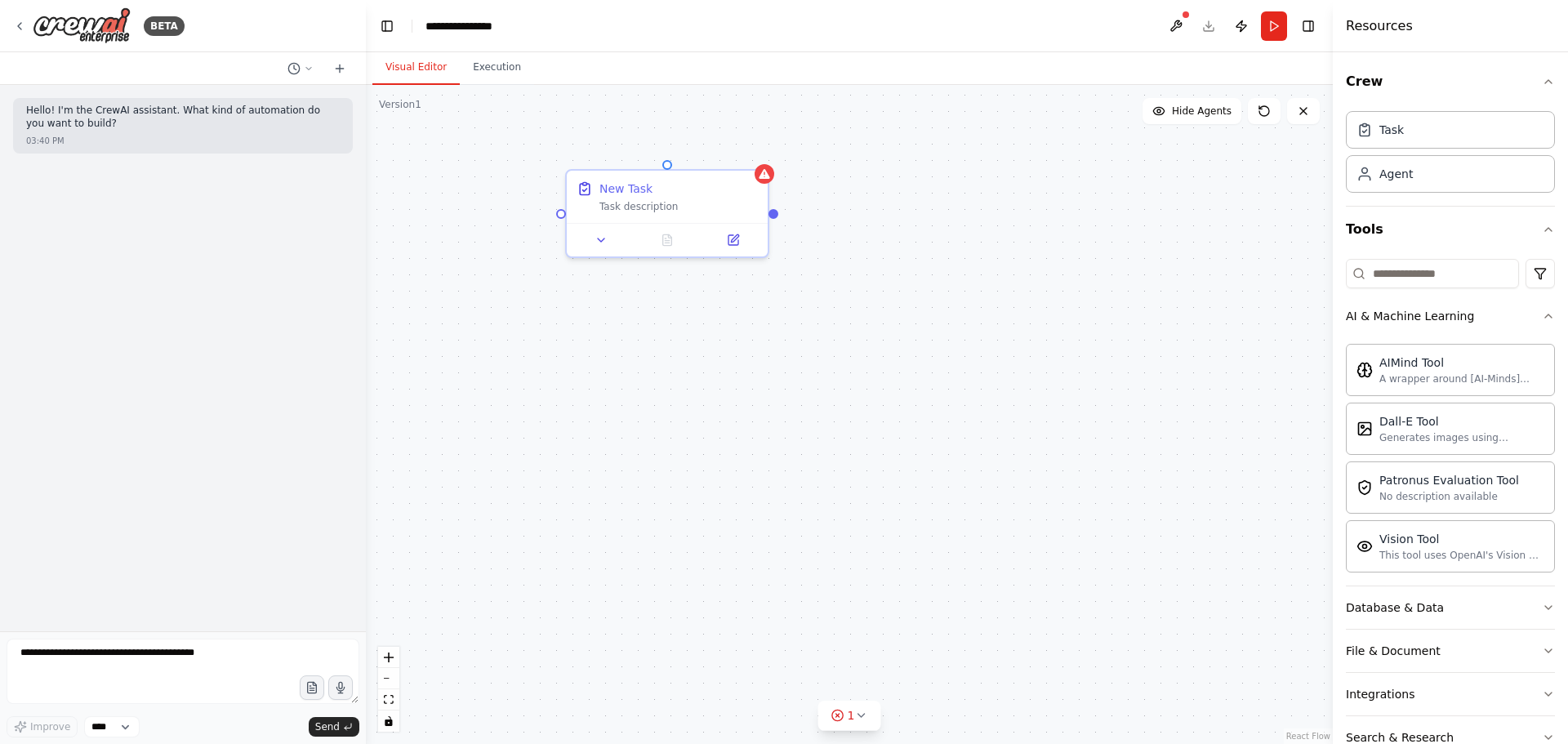
click at [826, 208] on div "New Task Task description" at bounding box center [850, 415] width 967 height 660
click at [849, 199] on div "New Task Task description" at bounding box center [850, 415] width 967 height 660
click at [1438, 186] on div "Agent" at bounding box center [1450, 173] width 209 height 37
click at [1438, 180] on div "Agent" at bounding box center [1450, 173] width 209 height 37
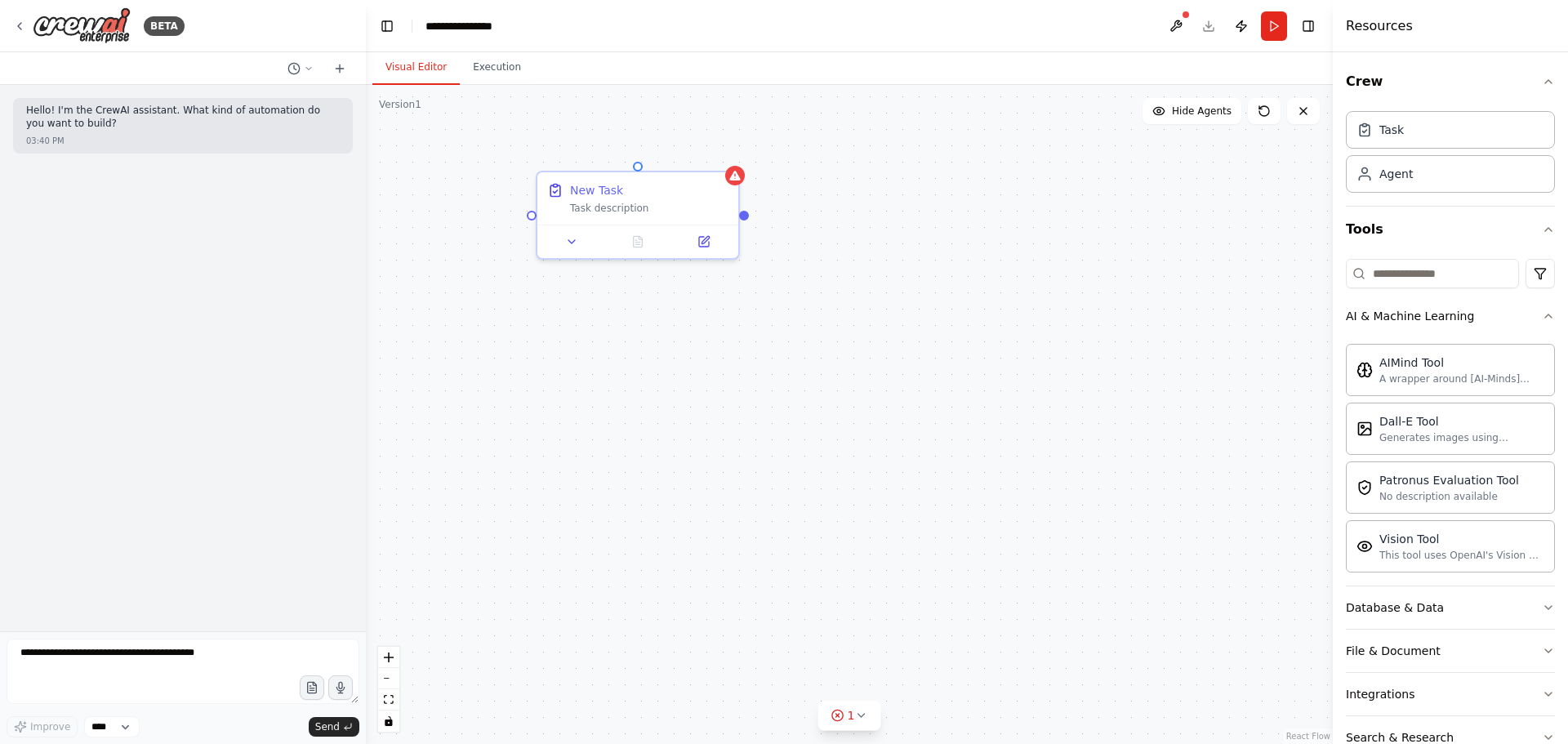
drag, startPoint x: 1438, startPoint y: 180, endPoint x: 1255, endPoint y: 200, distance: 184.1
click at [1262, 200] on div "**********" at bounding box center [784, 372] width 1568 height 744
click at [1250, 200] on div "New Task Task description" at bounding box center [850, 415] width 967 height 660
click at [961, 220] on div "New Task Task description" at bounding box center [850, 415] width 967 height 660
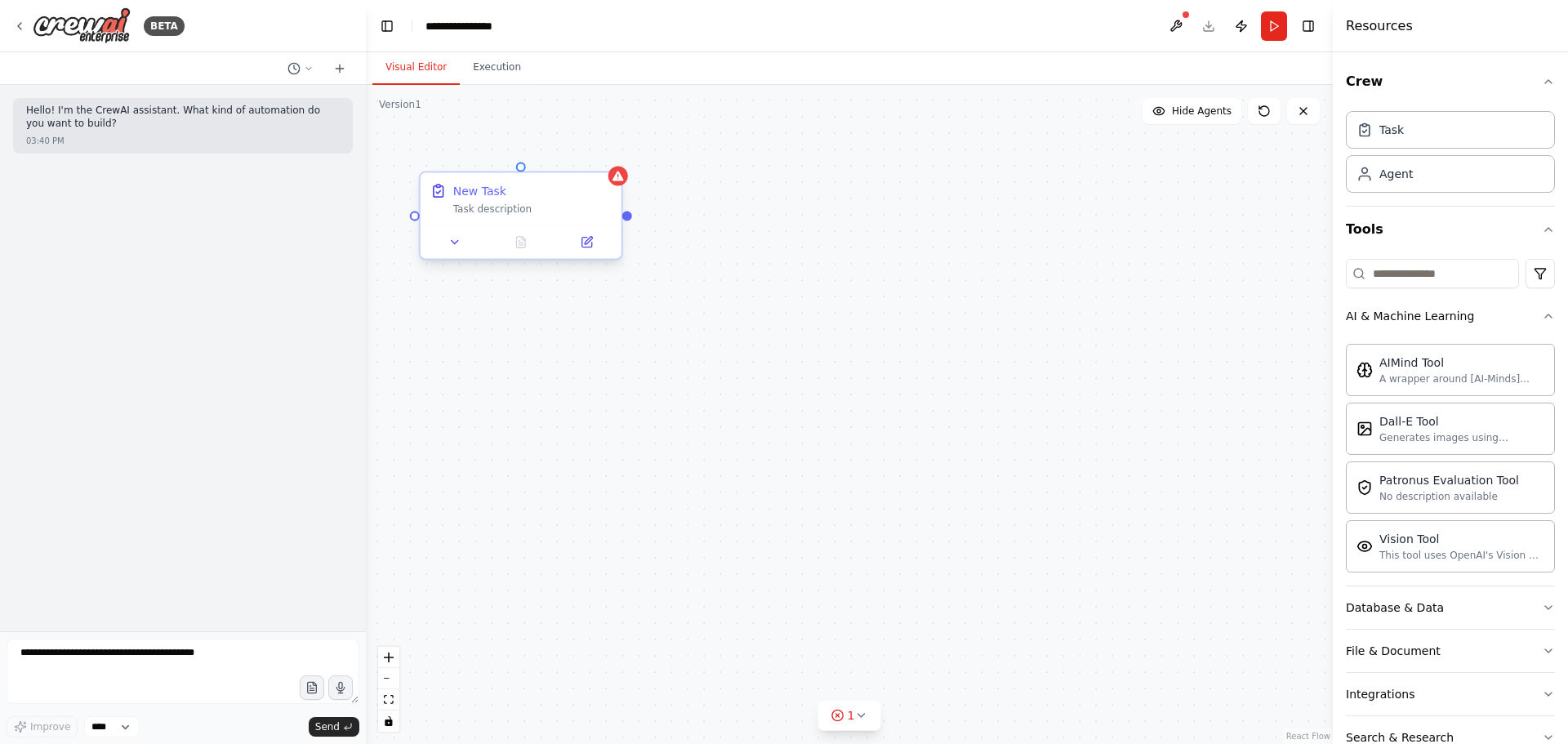
click at [509, 190] on div "New Task" at bounding box center [532, 191] width 158 height 16
click at [619, 182] on icon at bounding box center [618, 176] width 13 height 13
click at [588, 244] on icon at bounding box center [586, 242] width 10 height 10
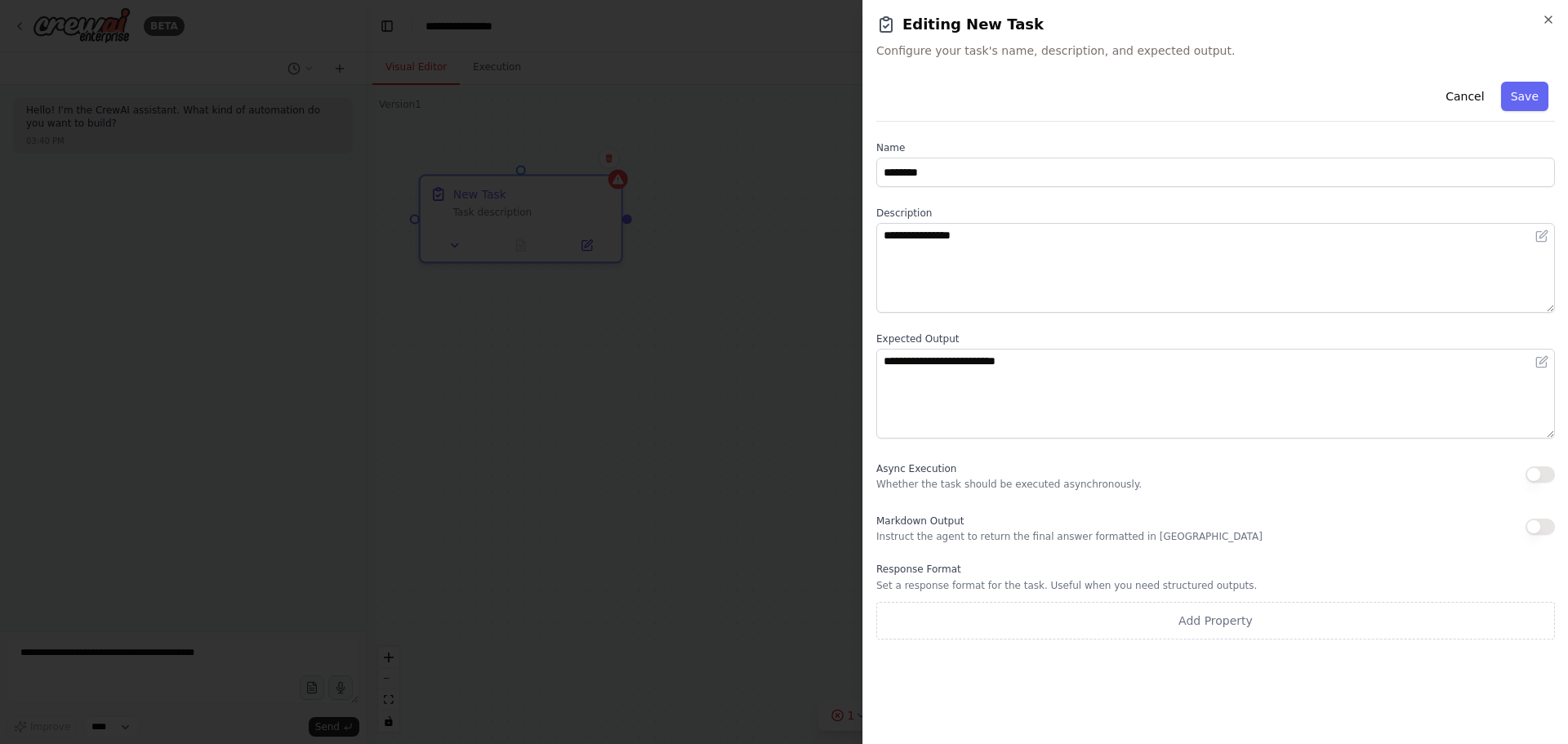
click at [1556, 23] on div "**********" at bounding box center [1215, 372] width 706 height 744
click at [1548, 23] on icon "button" at bounding box center [1548, 20] width 13 height 13
click at [1548, 23] on body "**********" at bounding box center [784, 372] width 1568 height 744
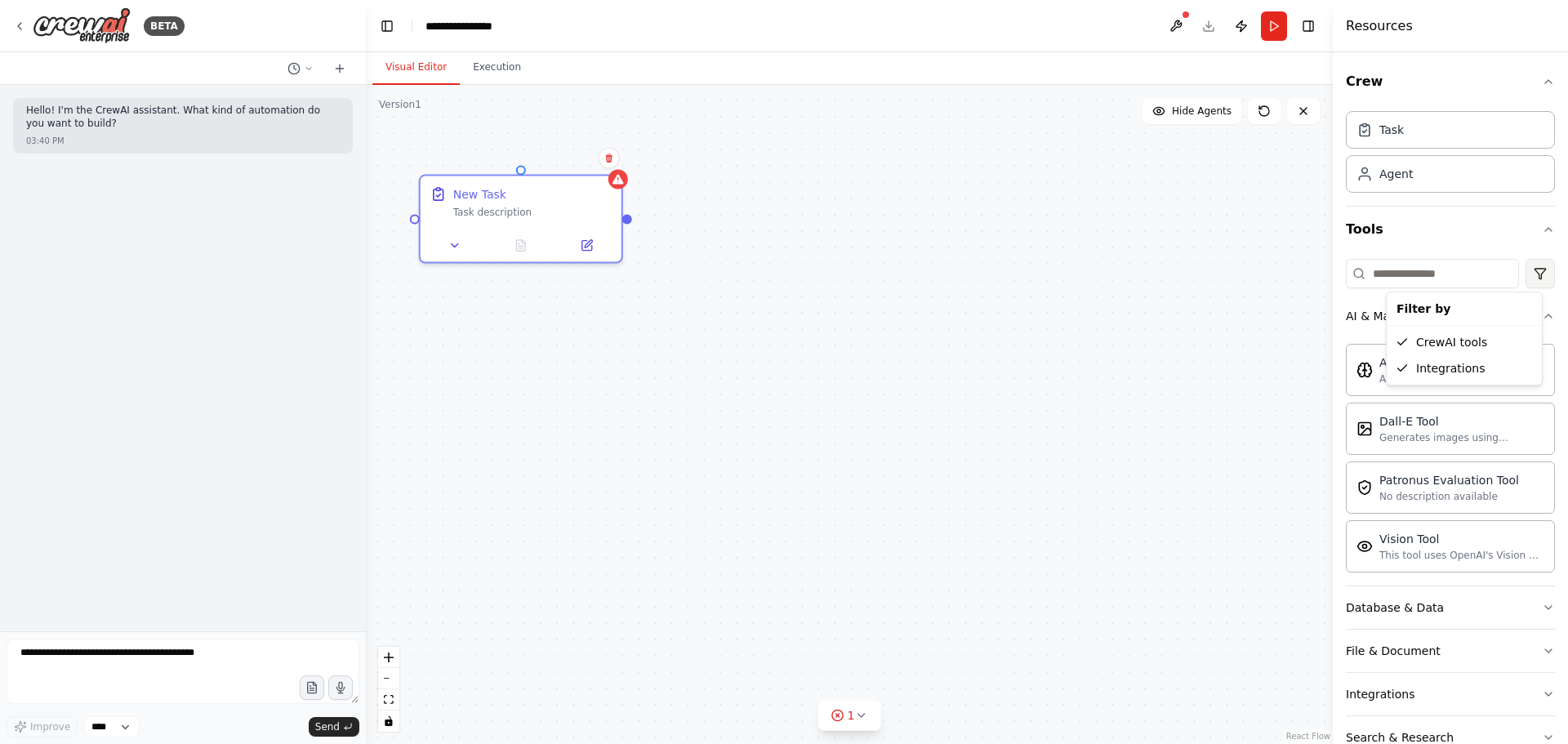
click at [1516, 270] on html "**********" at bounding box center [784, 372] width 1568 height 744
click at [1444, 245] on html "**********" at bounding box center [784, 372] width 1568 height 744
click at [1378, 166] on div "Agent" at bounding box center [1384, 173] width 56 height 16
click at [1380, 170] on div "Agent" at bounding box center [1396, 173] width 34 height 16
click at [1161, 156] on div "New Task Task description" at bounding box center [850, 415] width 967 height 660
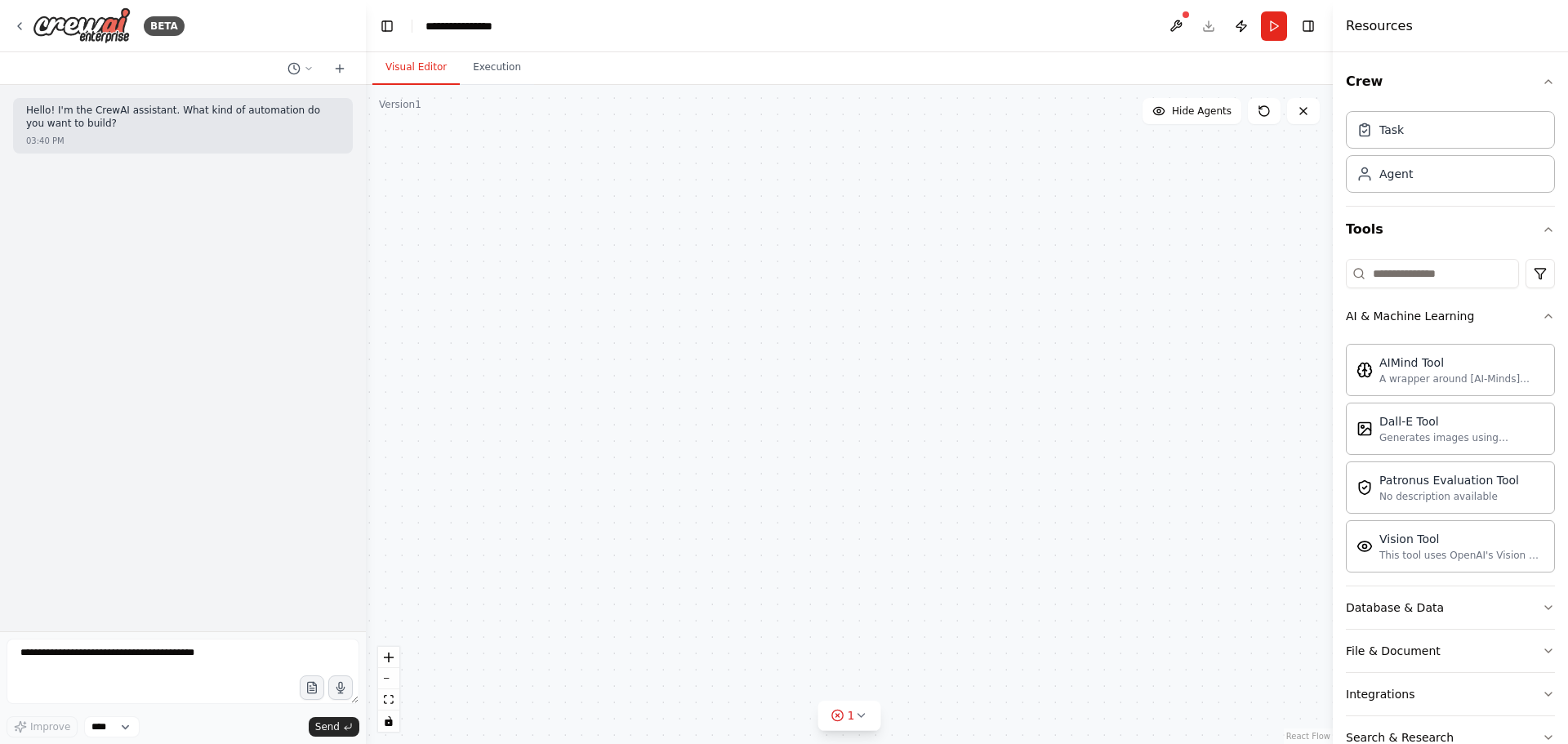
click at [828, 154] on div "New Task Task description" at bounding box center [850, 415] width 967 height 660
drag, startPoint x: 831, startPoint y: 156, endPoint x: 1259, endPoint y: 177, distance: 428.5
click at [1263, 180] on div "New Task Task description" at bounding box center [850, 415] width 967 height 660
click at [1087, 227] on div "New Task Task description" at bounding box center [850, 415] width 967 height 660
click at [1433, 179] on div "Agent" at bounding box center [1450, 173] width 209 height 37
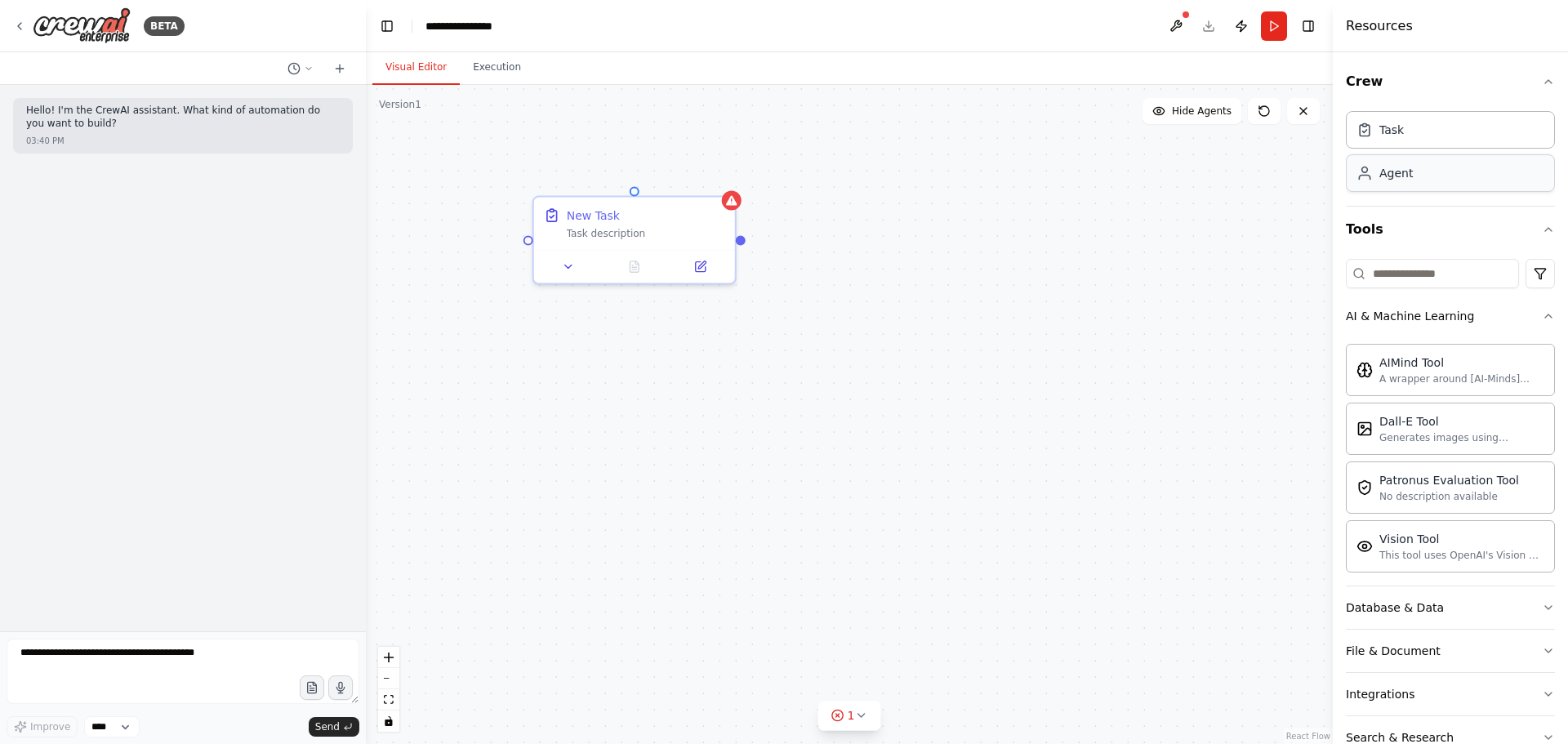
drag, startPoint x: 1433, startPoint y: 179, endPoint x: 1377, endPoint y: 186, distance: 56.4
click at [1377, 186] on div "Agent" at bounding box center [1450, 173] width 209 height 37
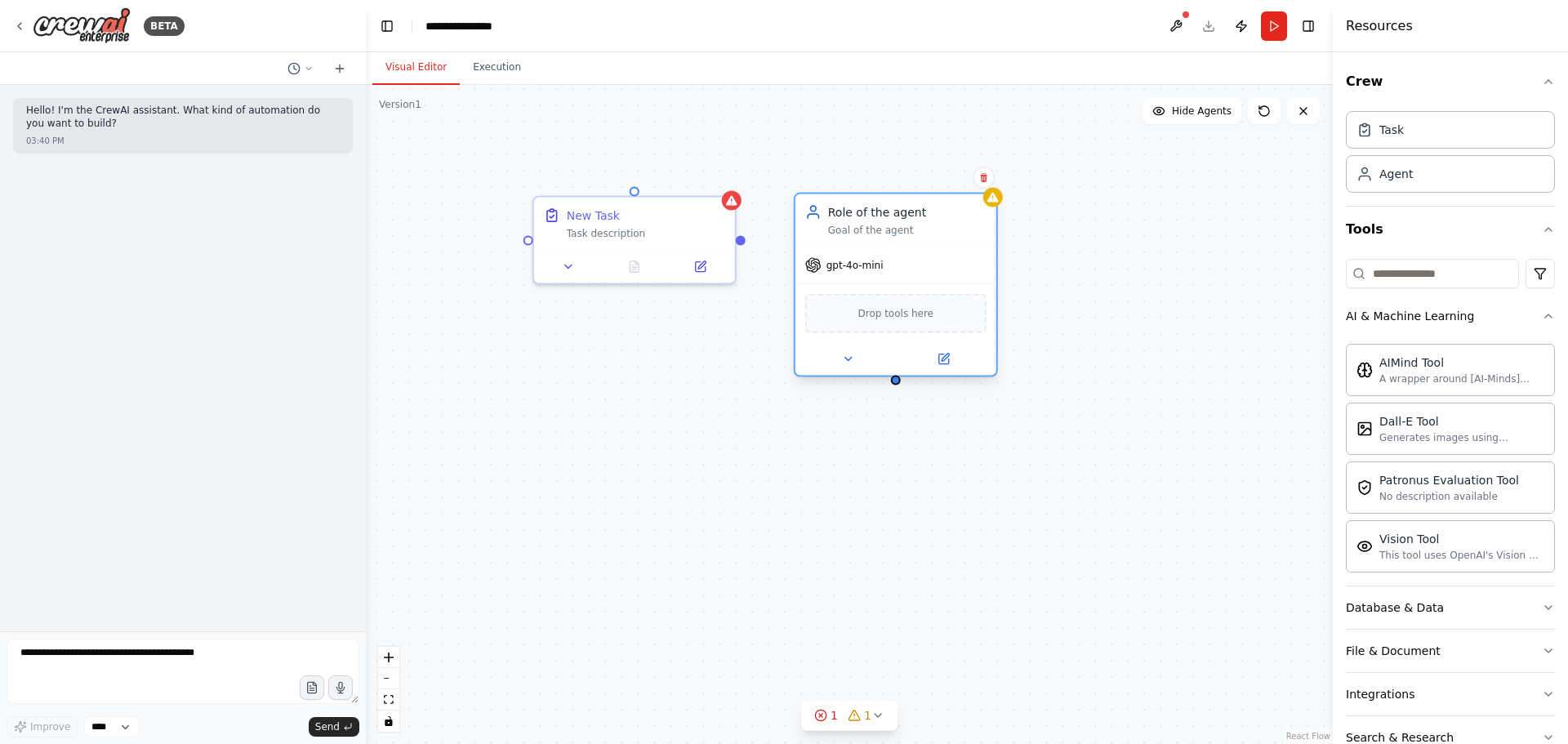
drag, startPoint x: 951, startPoint y: 261, endPoint x: 887, endPoint y: 220, distance: 76.0
click at [887, 220] on div "Role of the agent Goal of the agent" at bounding box center [908, 220] width 158 height 33
click at [941, 358] on icon at bounding box center [943, 359] width 10 height 10
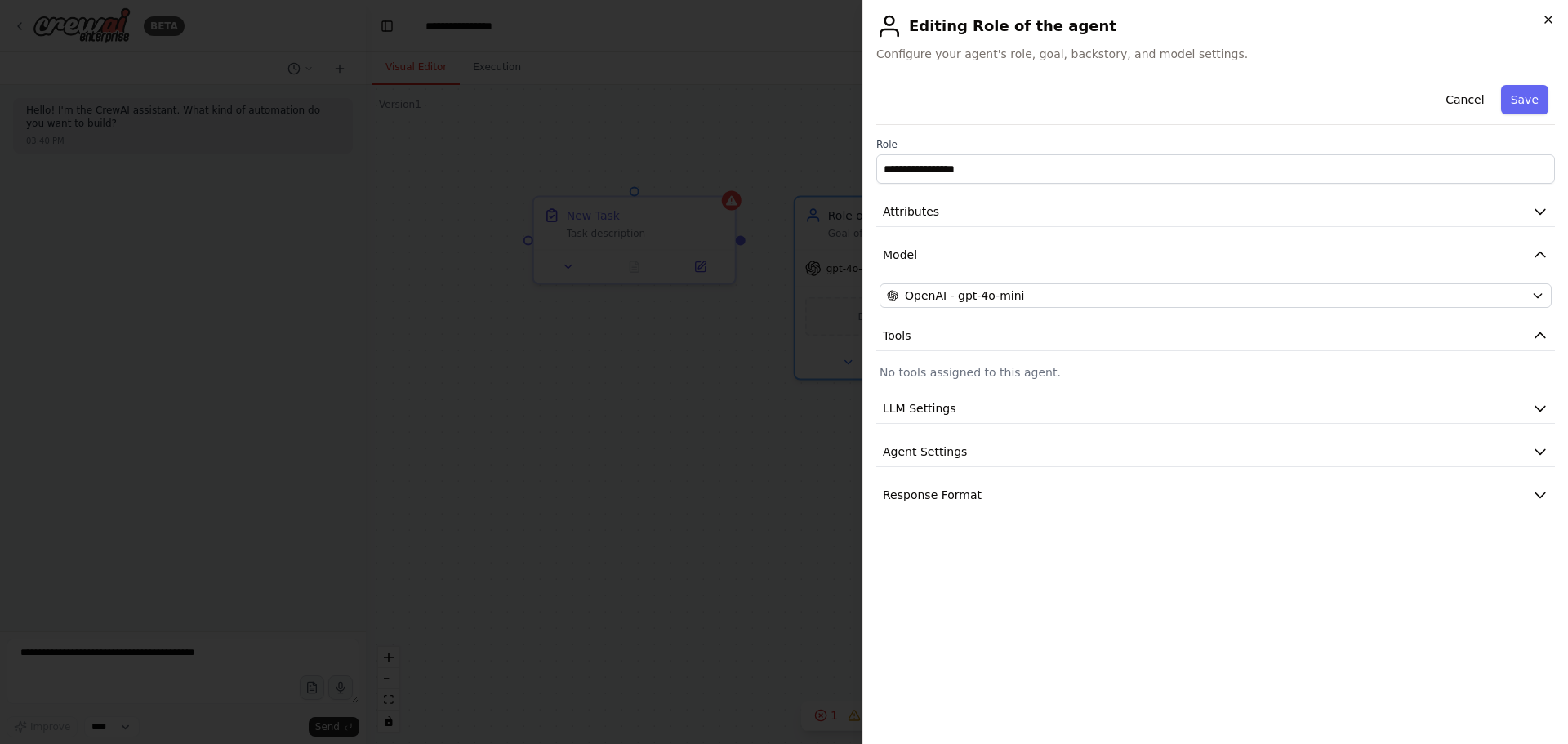
click at [1552, 25] on icon "button" at bounding box center [1548, 20] width 13 height 13
